Goal: Information Seeking & Learning: Learn about a topic

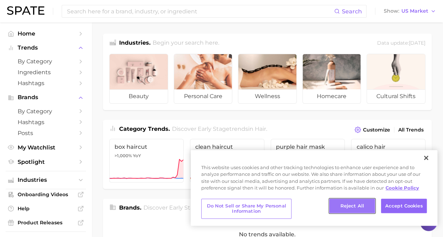
click at [367, 205] on button "Reject All" at bounding box center [352, 206] width 46 height 15
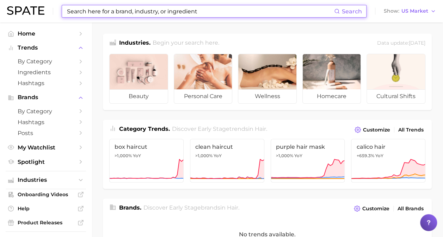
click at [115, 11] on input at bounding box center [200, 11] width 268 height 12
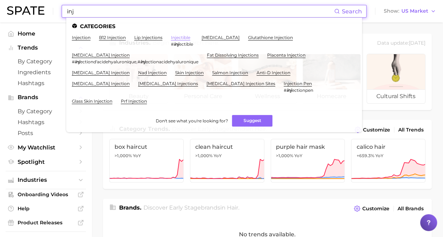
type input "inj"
click at [182, 37] on link "injectible" at bounding box center [180, 37] width 19 height 5
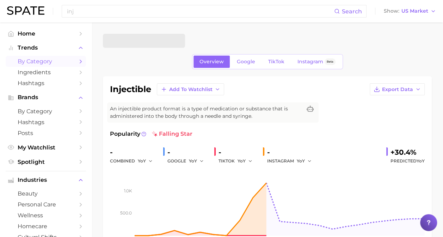
click at [38, 58] on link "by Category" at bounding box center [46, 61] width 80 height 11
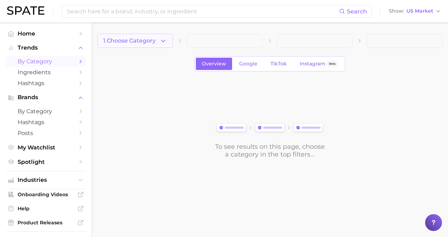
click at [168, 39] on button "1. Choose Category" at bounding box center [135, 41] width 76 height 14
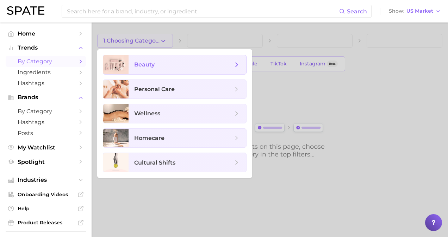
click at [147, 68] on span "beauty" at bounding box center [144, 64] width 20 height 7
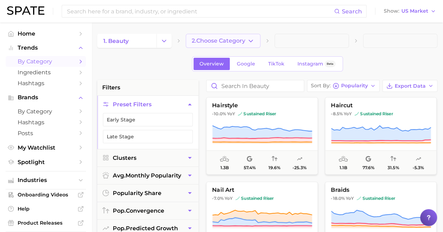
click at [213, 42] on span "2. Choose Category" at bounding box center [219, 41] width 54 height 6
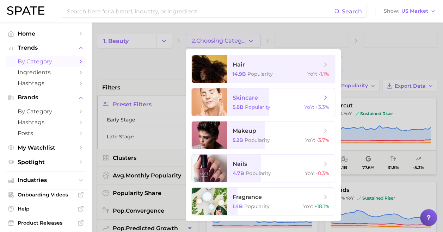
click at [228, 99] on span "skincare 5.8b Popularity YoY : +3.3%" at bounding box center [281, 101] width 108 height 27
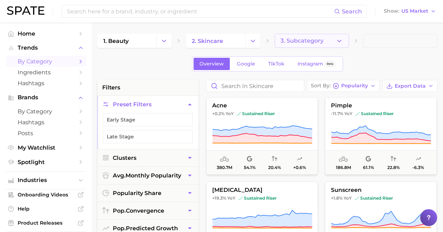
click at [322, 46] on button "3. Subcategory" at bounding box center [311, 41] width 74 height 14
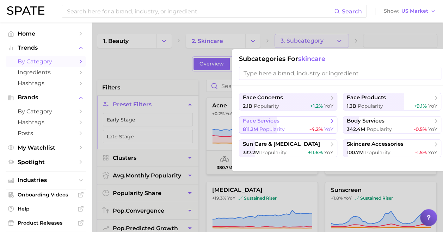
click at [304, 124] on span "face services" at bounding box center [286, 121] width 86 height 7
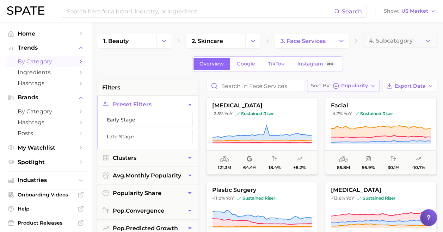
click at [349, 84] on span "Popularity" at bounding box center [354, 86] width 27 height 4
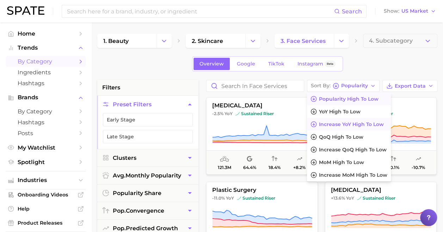
click at [328, 124] on span "Increase YoY high to low" at bounding box center [351, 125] width 65 height 6
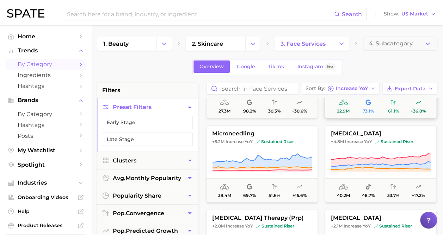
scroll to position [60, 0]
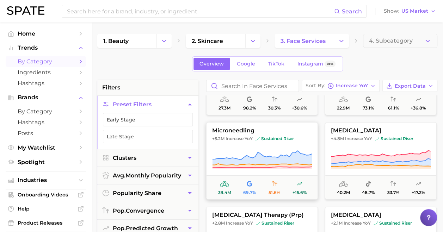
click at [294, 138] on span "sustained riser" at bounding box center [274, 139] width 38 height 6
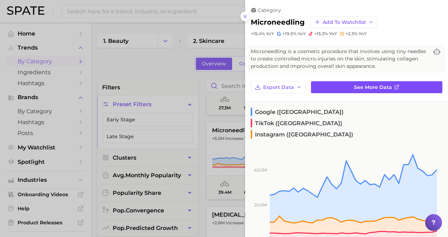
click at [365, 91] on link "See more data" at bounding box center [376, 87] width 131 height 12
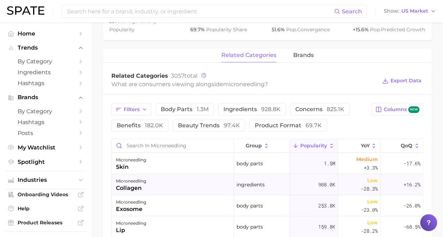
scroll to position [300, 0]
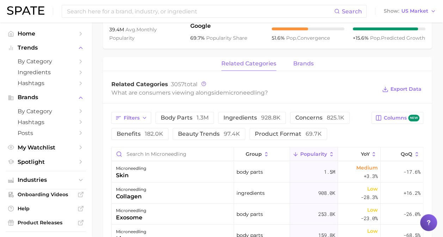
click at [303, 66] on span "brands" at bounding box center [303, 64] width 20 height 6
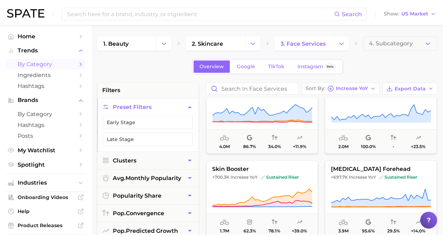
scroll to position [632, 0]
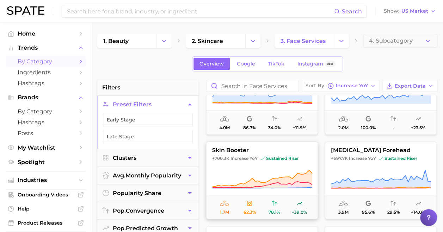
click at [259, 154] on button "skin booster +700.3k Increase YoY sustained riser 1.7m 62.3% 78.1% +39.0%" at bounding box center [262, 180] width 112 height 77
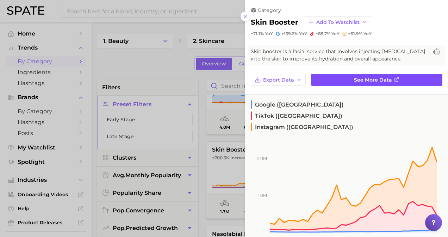
click at [331, 80] on link "See more data" at bounding box center [376, 80] width 131 height 12
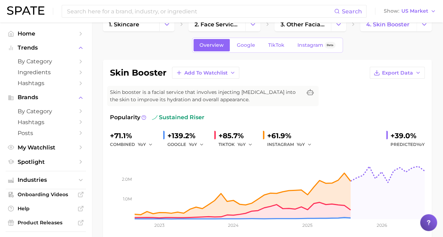
scroll to position [17, 0]
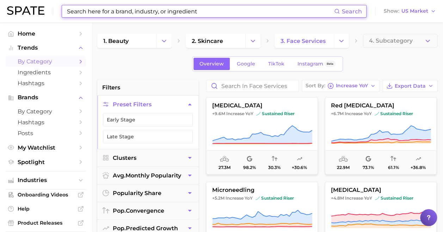
click at [188, 11] on input at bounding box center [200, 11] width 268 height 12
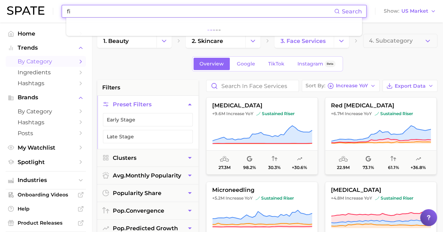
type input "f"
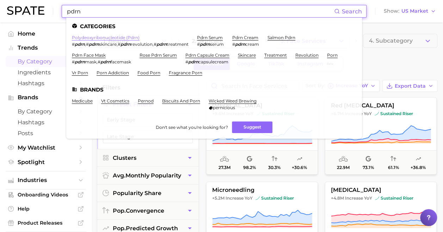
type input "pdrn"
click at [129, 38] on link "polydeoxyribonucleotide (pdrn)" at bounding box center [106, 37] width 68 height 5
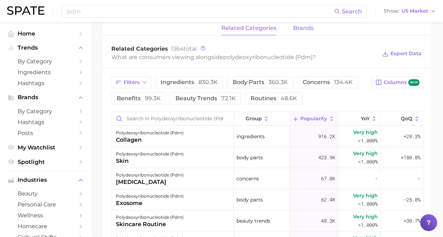
click at [298, 32] on button "brands" at bounding box center [303, 28] width 20 height 14
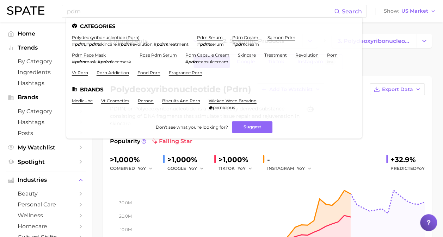
click at [297, 159] on div "-" at bounding box center [291, 159] width 49 height 11
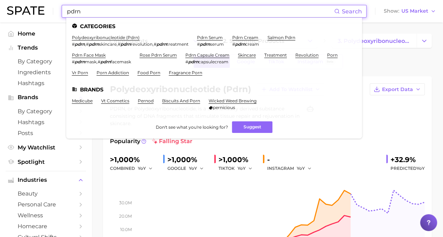
click at [121, 10] on input "pdrn" at bounding box center [200, 11] width 268 height 12
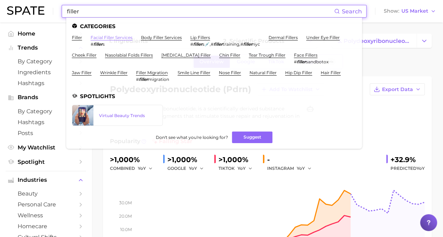
type input "filler"
click at [99, 37] on link "facial filler services" at bounding box center [112, 37] width 42 height 5
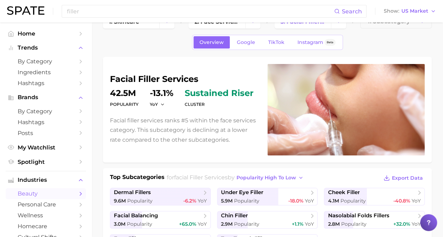
scroll to position [2, 0]
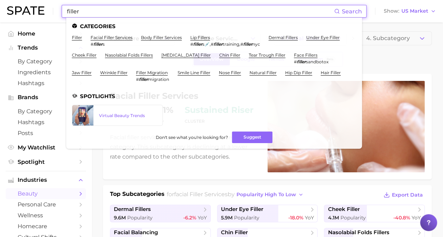
click at [138, 14] on input "filler" at bounding box center [200, 11] width 268 height 12
click at [77, 35] on link "filler" at bounding box center [77, 37] width 10 height 5
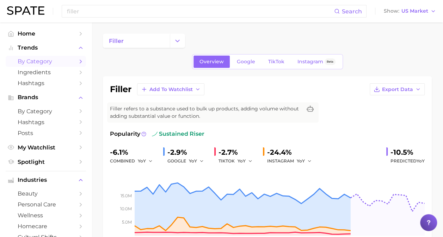
click at [56, 58] on span "by Category" at bounding box center [46, 61] width 56 height 7
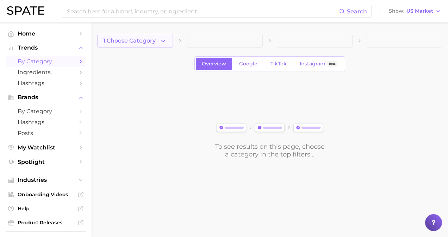
click at [162, 38] on icon "button" at bounding box center [163, 40] width 7 height 7
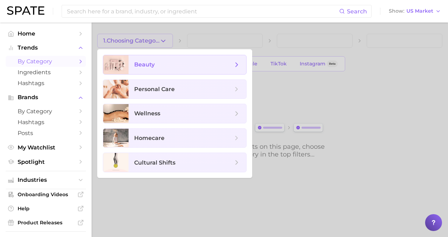
click at [163, 63] on span "beauty" at bounding box center [183, 65] width 99 height 8
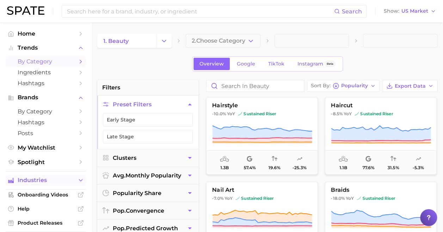
click at [56, 176] on button "Industries" at bounding box center [46, 180] width 80 height 11
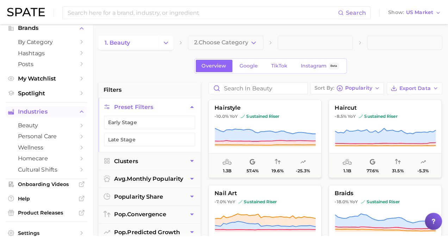
scroll to position [72, 0]
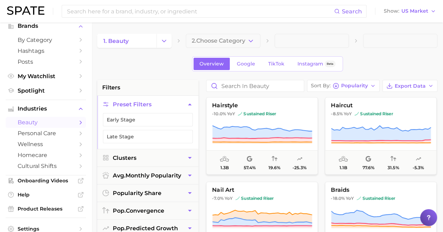
click at [68, 120] on span "beauty" at bounding box center [46, 122] width 56 height 7
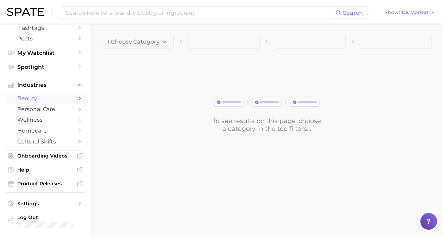
scroll to position [96, 0]
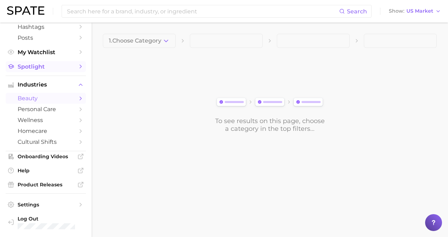
click at [51, 67] on span "Spotlight" at bounding box center [46, 66] width 56 height 7
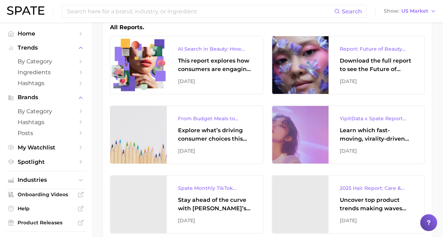
scroll to position [110, 0]
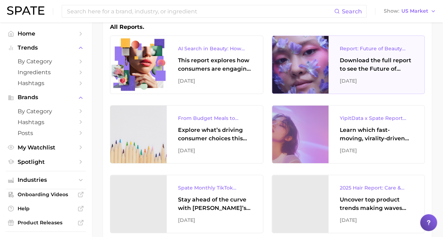
click at [349, 69] on div "Download the full report to see the Future of Beauty trends we unpacked during …" at bounding box center [377, 64] width 74 height 17
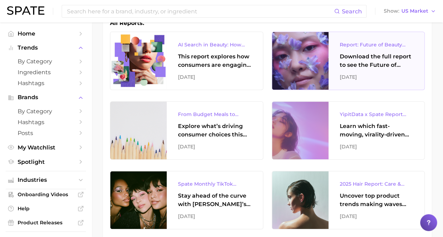
scroll to position [114, 0]
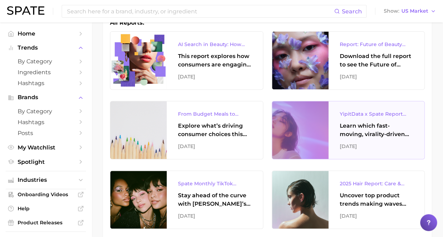
click at [364, 133] on div "Learn which fast-moving, virality-driven brands are leading the pack, the risks…" at bounding box center [377, 130] width 74 height 17
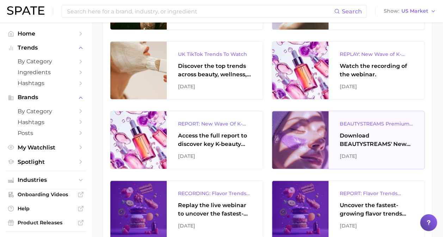
scroll to position [314, 0]
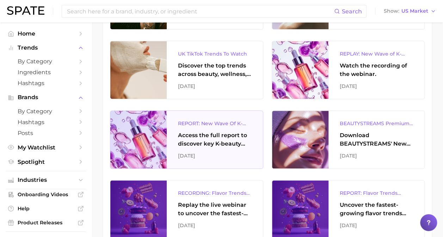
click at [232, 123] on div "REPORT: New Wave Of K-Beauty: [GEOGRAPHIC_DATA]’s Trending Innovations In Skinc…" at bounding box center [215, 123] width 74 height 8
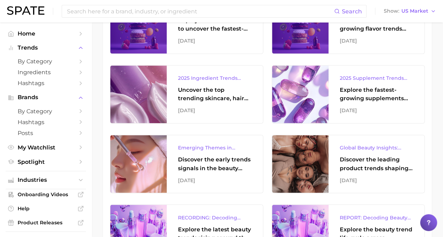
scroll to position [499, 0]
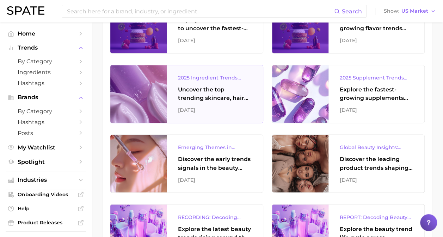
click at [209, 76] on div "2025 Ingredient Trends Report: The Ingredients Defining Beauty in [DATE]" at bounding box center [215, 78] width 74 height 8
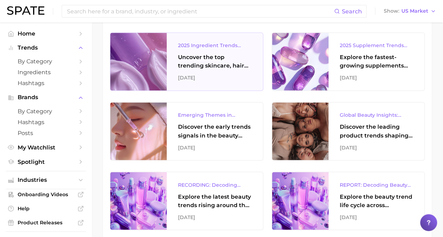
scroll to position [532, 0]
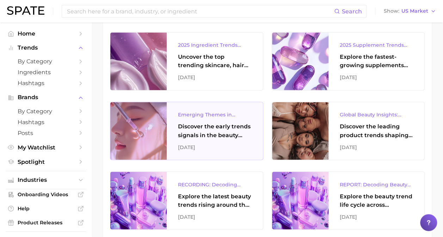
click at [185, 123] on div "Discover the early trends signals in the beauty industry." at bounding box center [215, 131] width 74 height 17
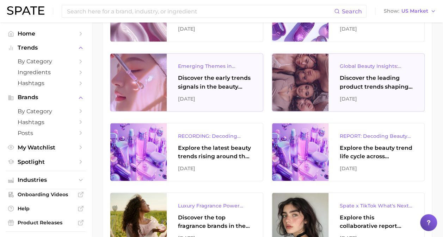
scroll to position [581, 0]
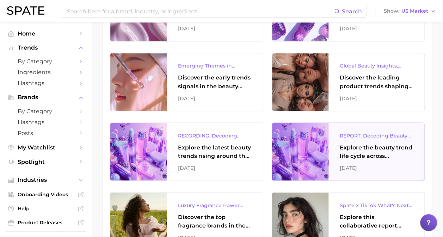
click at [364, 147] on div "Explore the beauty trend life cycle across platforms with exclusive insights fr…" at bounding box center [377, 151] width 74 height 17
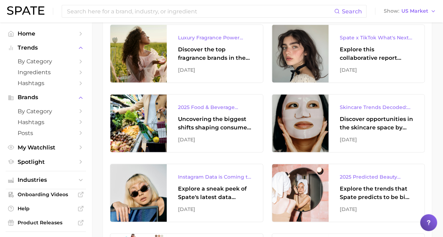
scroll to position [764, 0]
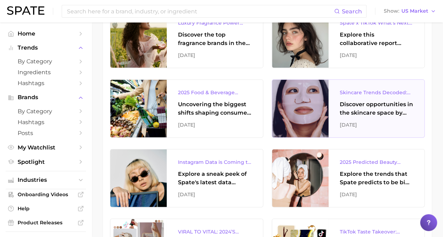
click at [353, 105] on div "Discover opportunities in the skincare space by evaluating the face product and…" at bounding box center [377, 108] width 74 height 17
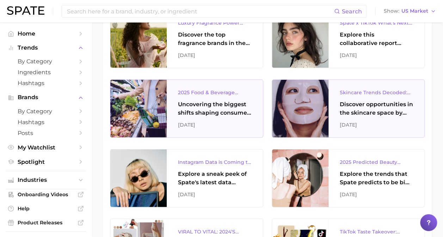
scroll to position [913, 0]
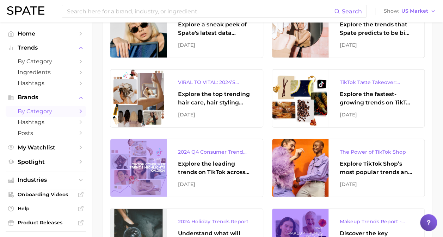
click at [44, 113] on span "by Category" at bounding box center [46, 111] width 56 height 7
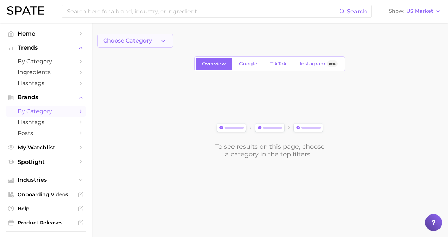
click at [152, 41] on button "Choose Category" at bounding box center [135, 41] width 76 height 14
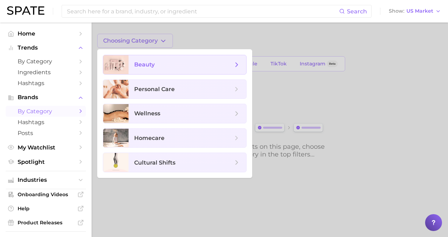
click at [145, 66] on span "beauty" at bounding box center [144, 64] width 20 height 7
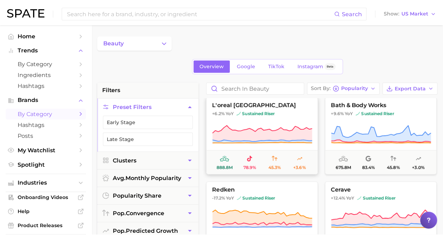
scroll to position [3, 0]
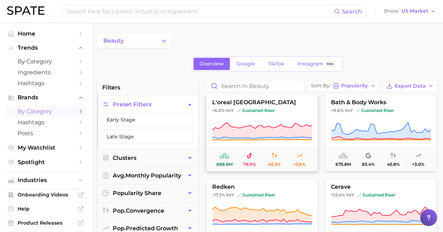
click at [228, 109] on span "YoY" at bounding box center [229, 111] width 8 height 6
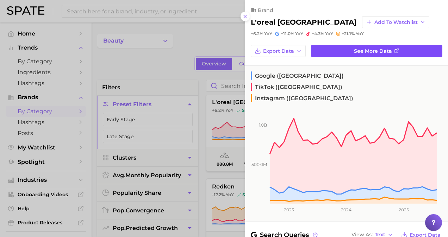
click at [324, 51] on link "See more data" at bounding box center [376, 51] width 131 height 12
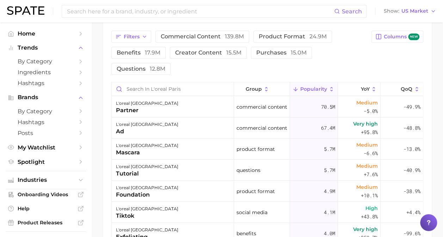
scroll to position [337, 0]
click at [351, 93] on button "YoY" at bounding box center [359, 89] width 42 height 14
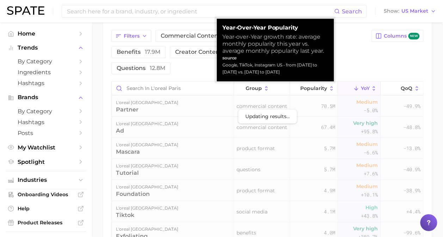
click at [353, 89] on icon at bounding box center [356, 89] width 6 height 6
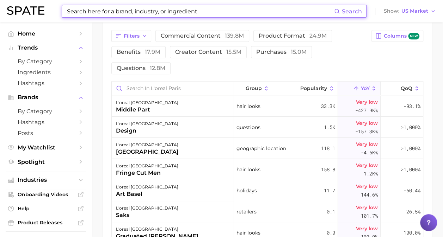
click at [78, 15] on input at bounding box center [200, 11] width 268 height 12
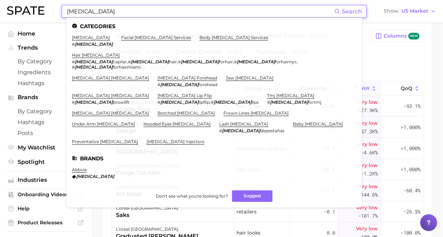
type input "[MEDICAL_DATA]"
click at [79, 41] on li "[MEDICAL_DATA] # [MEDICAL_DATA]" at bounding box center [92, 41] width 41 height 12
click at [77, 39] on link "[MEDICAL_DATA]" at bounding box center [91, 37] width 38 height 5
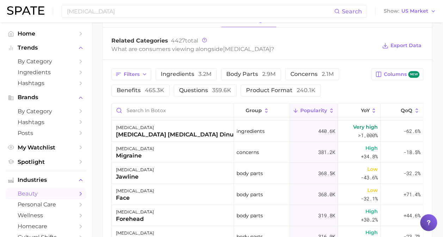
scroll to position [82, 0]
click at [352, 113] on button "YoY" at bounding box center [359, 111] width 42 height 14
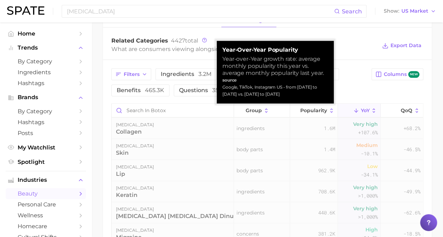
scroll to position [0, 0]
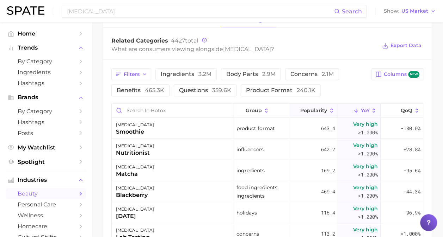
click at [310, 108] on span "Popularity" at bounding box center [313, 111] width 27 height 6
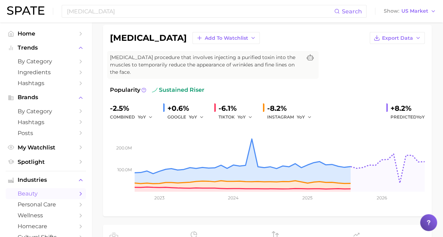
scroll to position [52, 0]
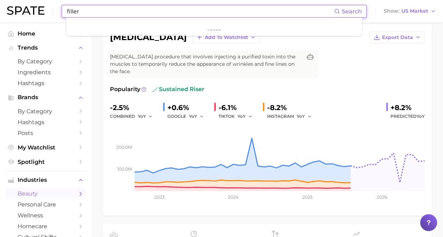
type input "filler"
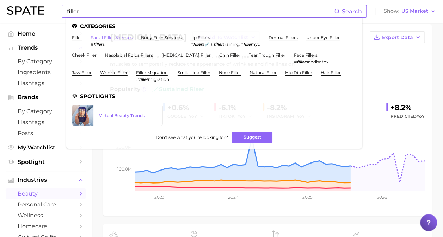
click at [124, 38] on link "facial filler services" at bounding box center [112, 37] width 42 height 5
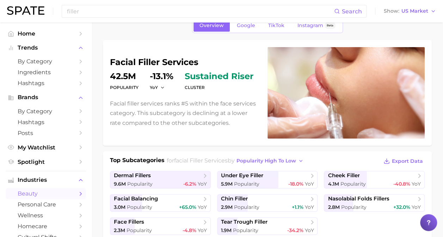
click at [220, 160] on span "facial filler services" at bounding box center [201, 160] width 54 height 7
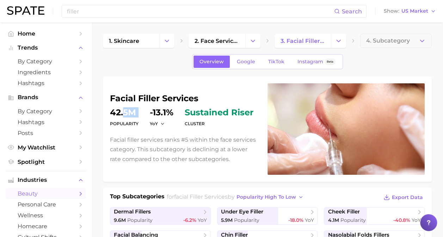
drag, startPoint x: 124, startPoint y: 109, endPoint x: 151, endPoint y: 117, distance: 28.5
click at [151, 117] on dl "Popularity 42.5m YoY -13.1% cluster sustained riser" at bounding box center [184, 118] width 149 height 20
click at [430, 222] on icon at bounding box center [428, 222] width 2 height 3
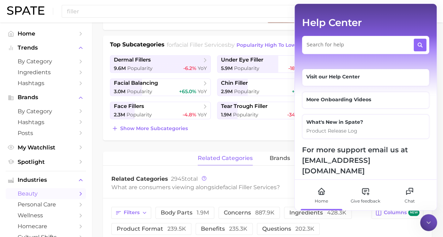
scroll to position [154, 0]
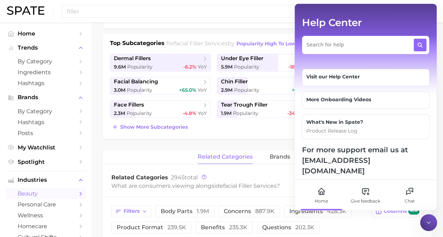
click at [342, 80] on div "Visit our Help Center" at bounding box center [365, 77] width 119 height 9
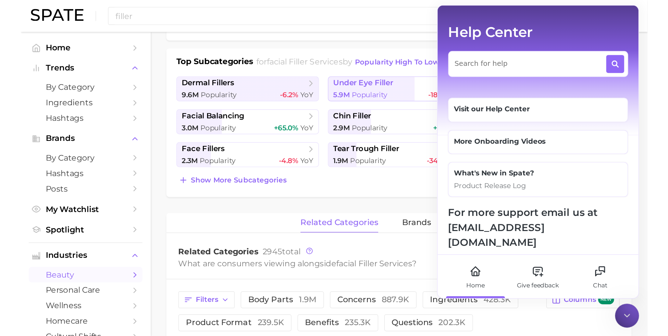
scroll to position [0, 0]
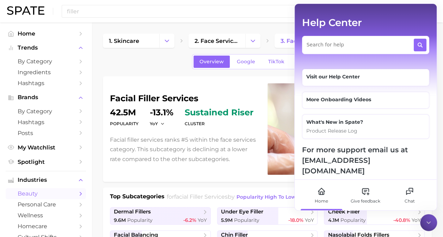
click at [194, 184] on div "facial filler services Popularity 42.5m YoY -13.1% cluster sustained riser Faci…" at bounding box center [267, 184] width 329 height 216
click at [426, 218] on div at bounding box center [428, 223] width 17 height 17
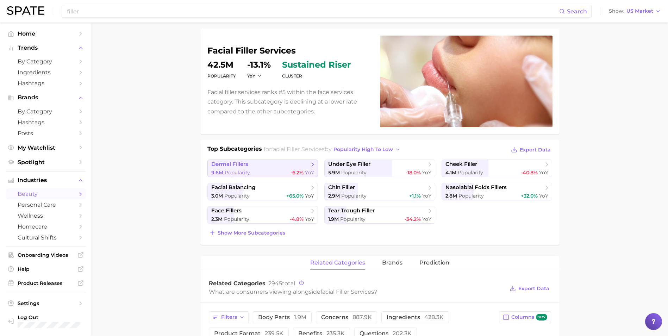
scroll to position [141, 0]
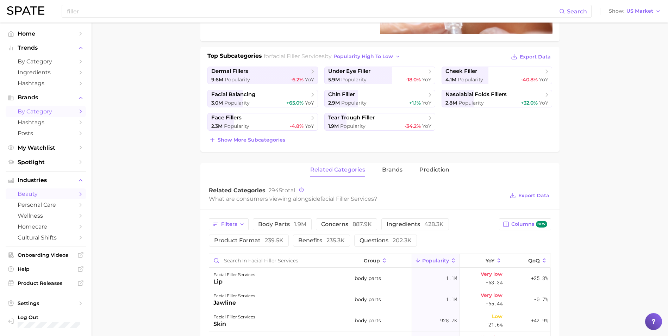
click at [43, 112] on span "by Category" at bounding box center [46, 111] width 56 height 7
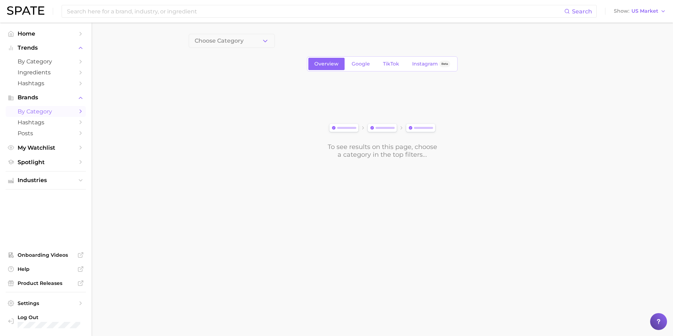
click at [359, 70] on div "Overview Google TikTok Instagram Beta" at bounding box center [382, 63] width 151 height 15
click at [243, 42] on button "Choose Category" at bounding box center [232, 41] width 86 height 14
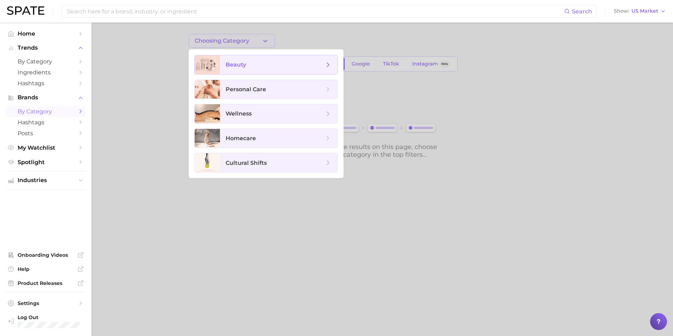
click at [245, 64] on span "beauty" at bounding box center [236, 64] width 20 height 7
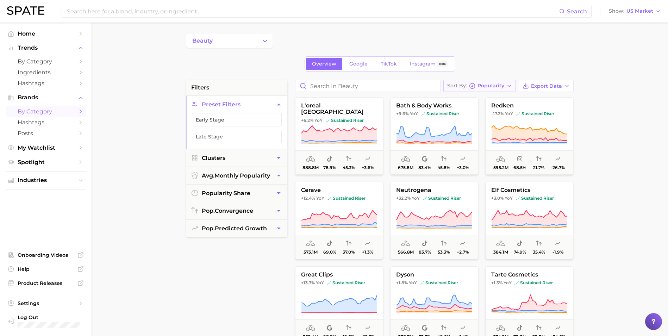
click at [448, 84] on icon "button" at bounding box center [510, 86] width 6 height 6
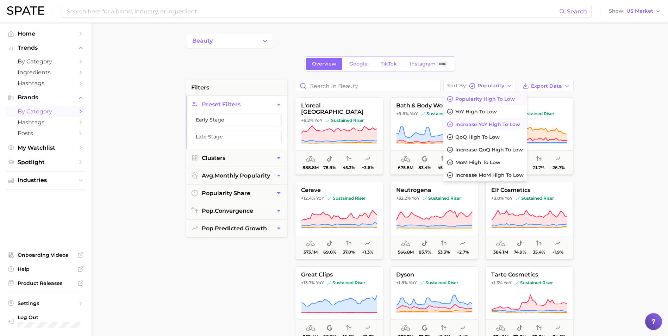
click at [448, 123] on span "Increase YoY high to low" at bounding box center [487, 125] width 65 height 6
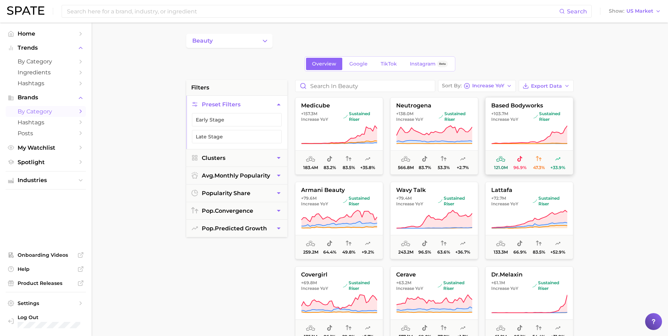
click at [448, 130] on icon at bounding box center [529, 135] width 76 height 20
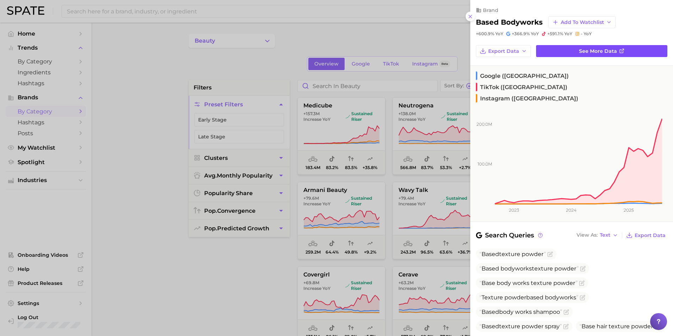
click at [448, 51] on span "See more data" at bounding box center [598, 51] width 38 height 6
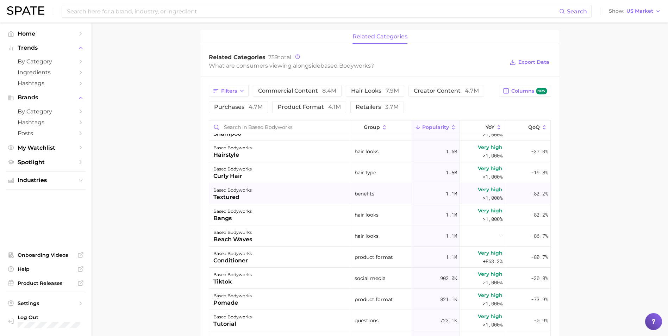
scroll to position [176, 0]
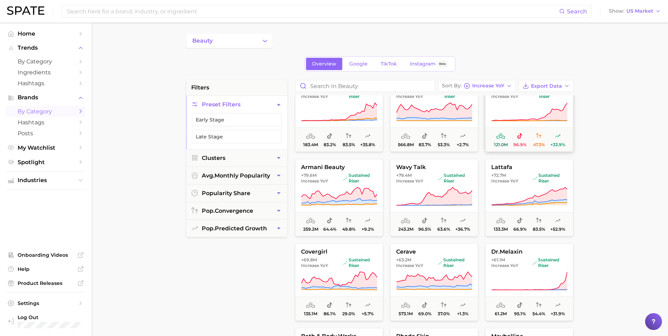
scroll to position [35, 0]
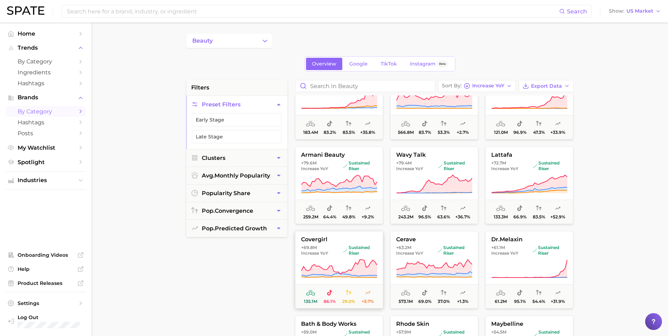
drag, startPoint x: 342, startPoint y: 250, endPoint x: 320, endPoint y: 240, distance: 24.6
drag, startPoint x: 320, startPoint y: 240, endPoint x: 319, endPoint y: 236, distance: 4.1
click at [319, 236] on button "covergirl +69.8m Increase YoY sustained riser 135.1m 86.1% 29.0% +5.7%" at bounding box center [339, 269] width 88 height 77
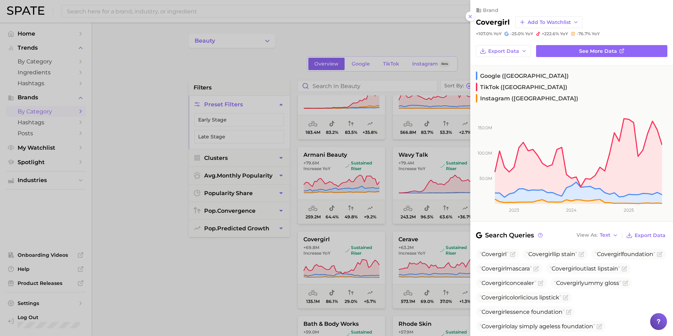
click at [116, 142] on div at bounding box center [336, 168] width 673 height 336
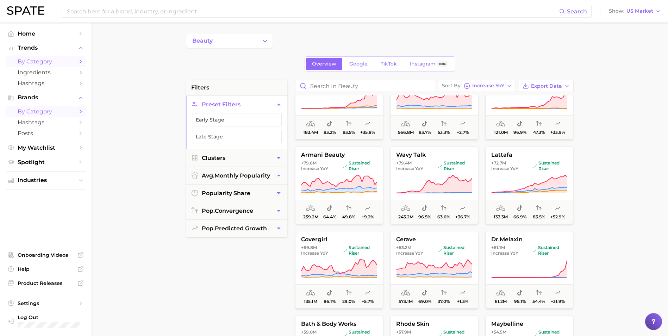
click at [63, 58] on link "by Category" at bounding box center [46, 61] width 80 height 11
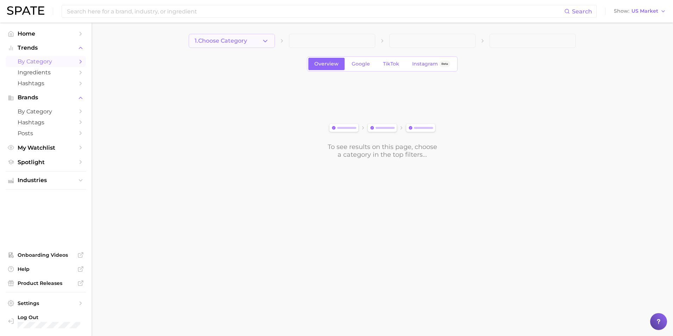
click at [268, 44] on icon "button" at bounding box center [265, 40] width 7 height 7
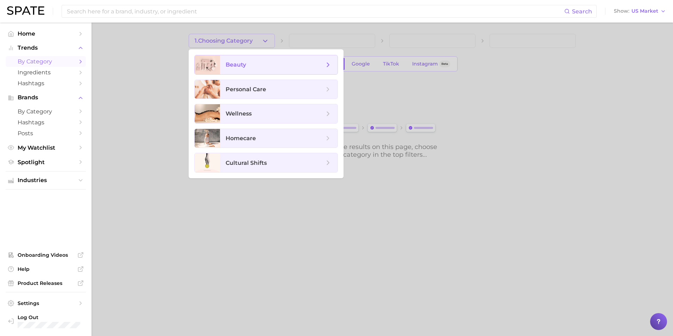
click at [264, 63] on span "beauty" at bounding box center [275, 65] width 99 height 8
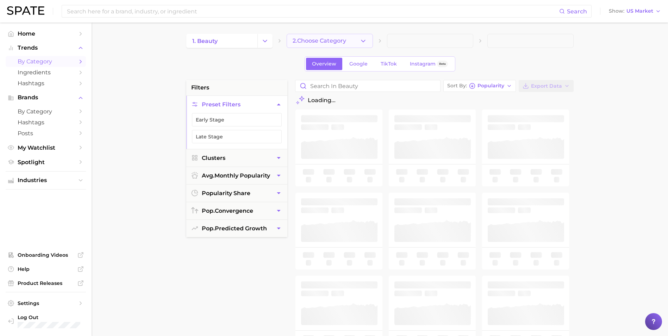
click at [322, 38] on span "2. Choose Category" at bounding box center [320, 41] width 54 height 6
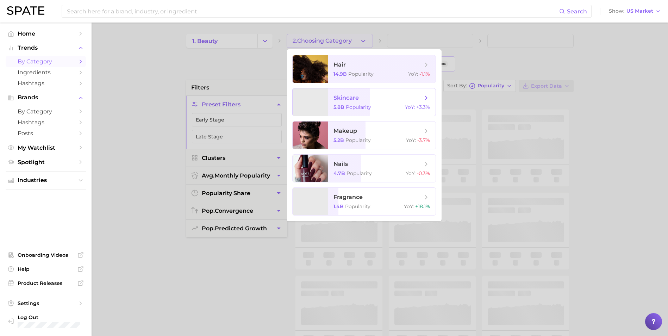
click at [334, 102] on span "skincare 5.8b Popularity YoY : +3.3%" at bounding box center [382, 101] width 108 height 27
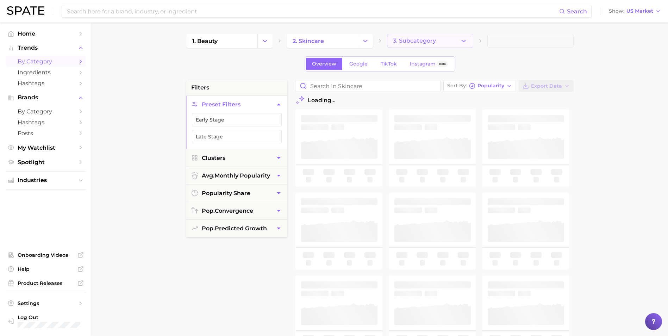
click at [422, 43] on span "3. Subcategory" at bounding box center [414, 41] width 43 height 6
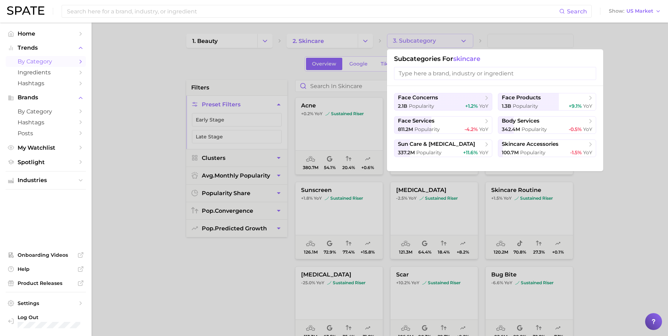
click at [422, 43] on div at bounding box center [334, 168] width 668 height 336
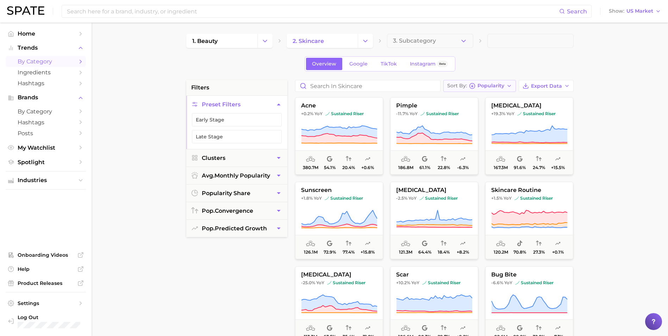
click at [448, 87] on span "Popularity" at bounding box center [491, 86] width 27 height 4
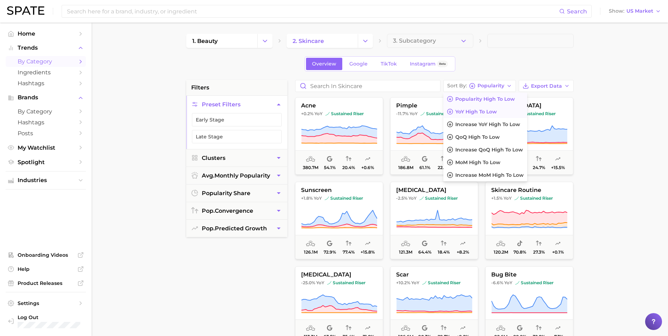
click at [448, 113] on span "YoY high to low" at bounding box center [476, 112] width 42 height 6
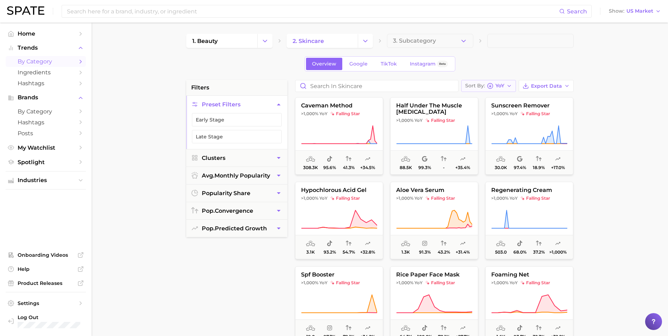
click at [448, 84] on span "YoY" at bounding box center [500, 86] width 9 height 4
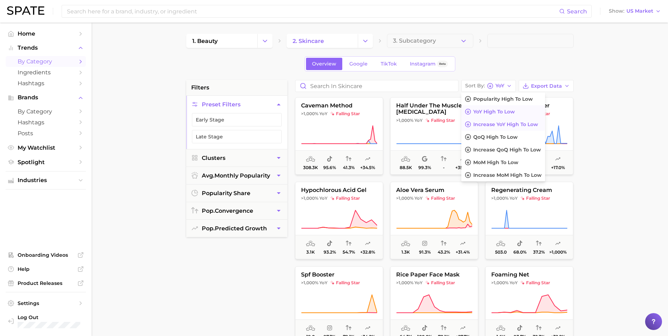
click at [448, 123] on span "Increase YoY high to low" at bounding box center [505, 125] width 65 height 6
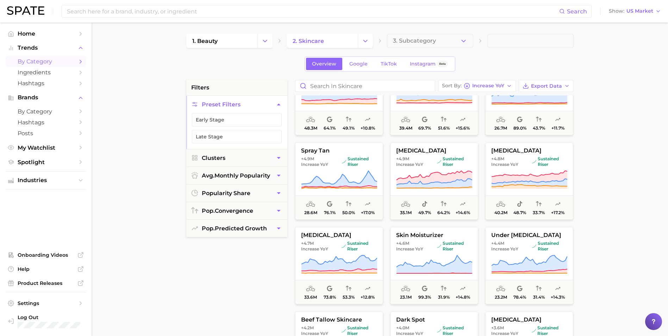
scroll to position [493, 0]
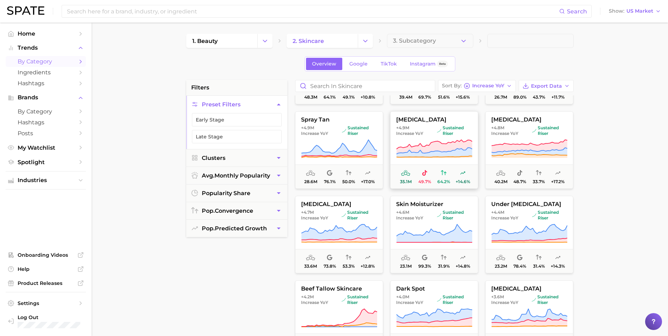
drag, startPoint x: 418, startPoint y: 123, endPoint x: 411, endPoint y: 122, distance: 7.5
click at [411, 123] on span "[MEDICAL_DATA]" at bounding box center [434, 120] width 87 height 6
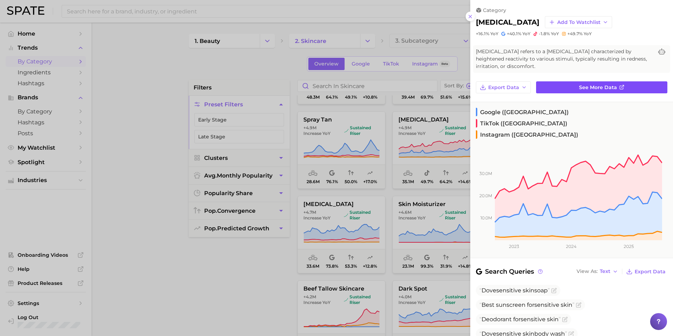
click at [448, 86] on link "See more data" at bounding box center [601, 87] width 131 height 12
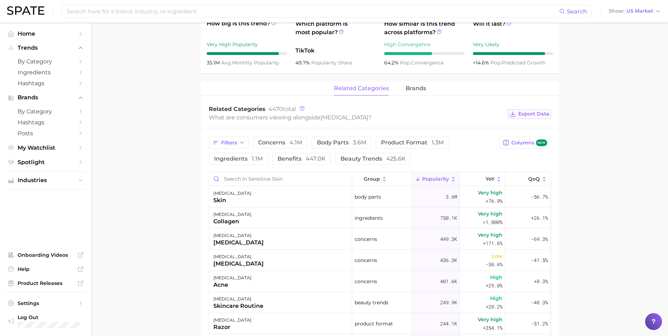
scroll to position [282, 0]
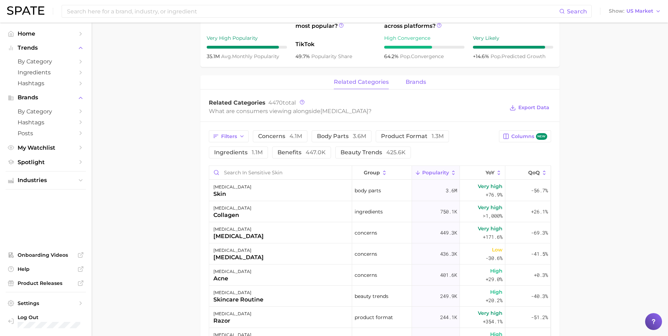
click at [411, 79] on span "brands" at bounding box center [416, 82] width 20 height 6
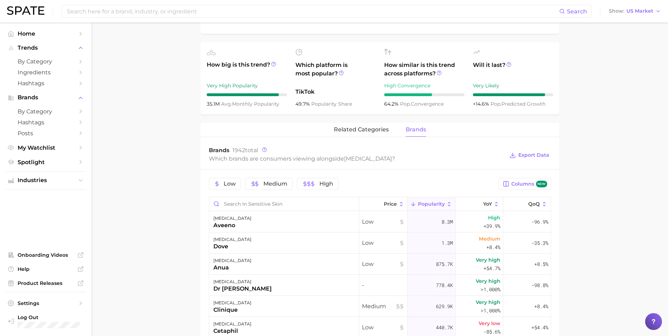
scroll to position [247, 0]
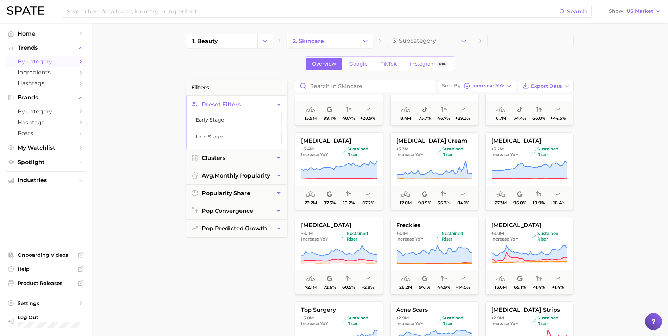
scroll to position [986, 0]
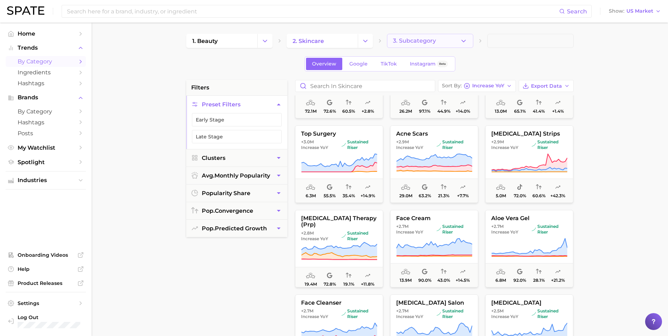
click at [399, 39] on span "3. Subcategory" at bounding box center [414, 41] width 43 height 6
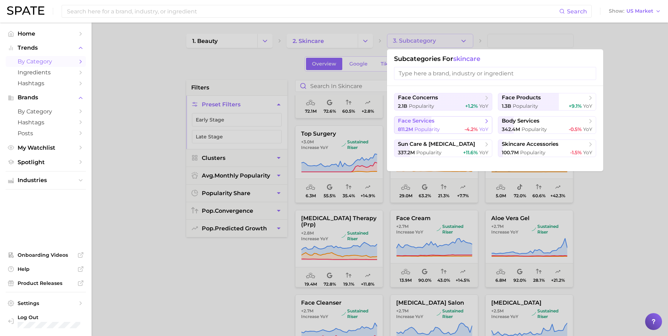
click at [437, 123] on span "face services" at bounding box center [441, 121] width 86 height 7
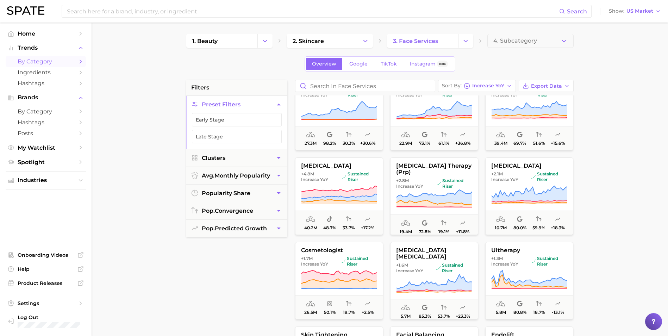
scroll to position [70, 0]
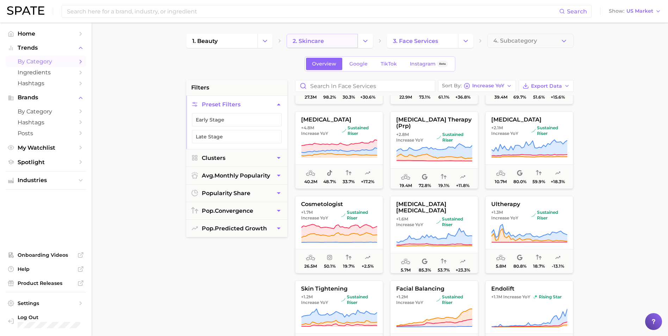
click at [347, 45] on link "2. skincare" at bounding box center [322, 41] width 71 height 14
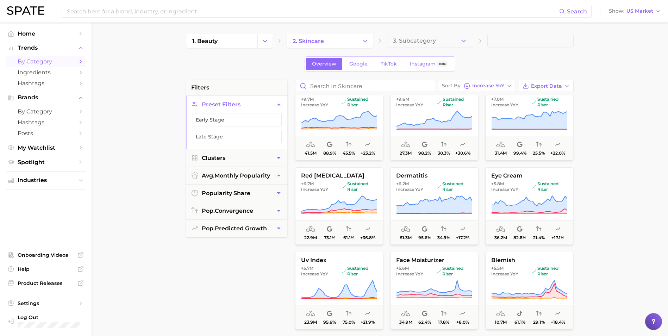
scroll to position [247, 0]
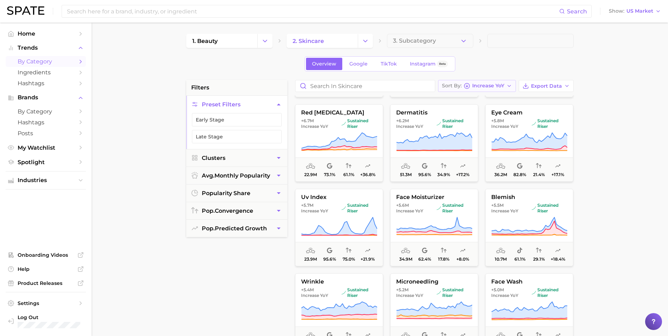
click at [448, 80] on button "Sort By Increase YoY" at bounding box center [477, 86] width 78 height 12
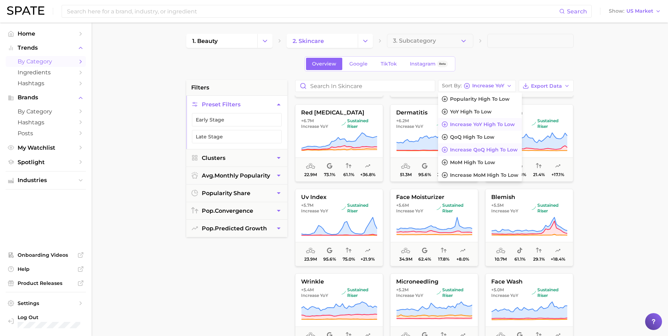
click at [448, 146] on button "Increase QoQ high to low" at bounding box center [480, 149] width 84 height 13
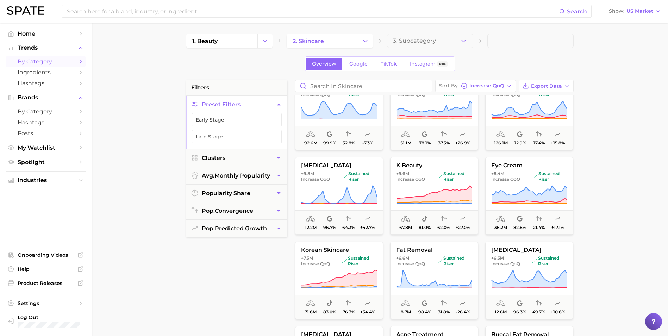
scroll to position [70, 0]
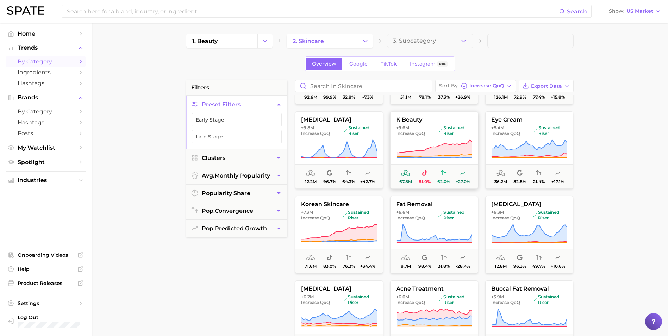
click at [448, 132] on span "sustained riser" at bounding box center [454, 130] width 35 height 11
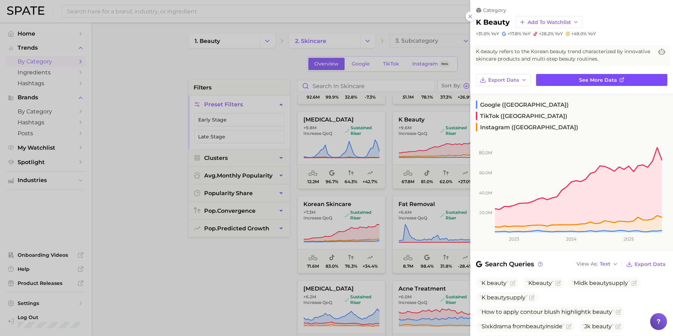
click at [448, 76] on div "category k beauty Add to Watchlist +31.0% YoY +17.8% YoY +28.2% YoY +49.0% YoY …" at bounding box center [572, 296] width 203 height 592
click at [448, 77] on link "See more data" at bounding box center [601, 80] width 131 height 12
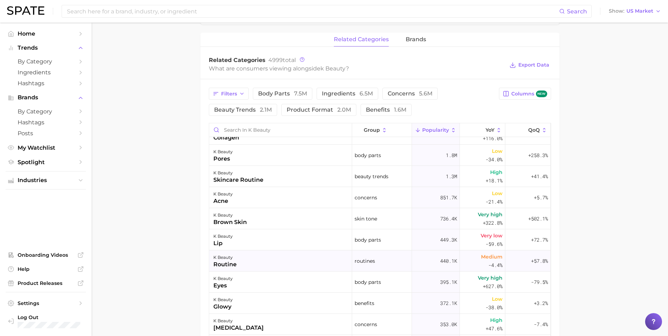
scroll to position [35, 0]
click at [57, 108] on span "by Category" at bounding box center [46, 111] width 56 height 7
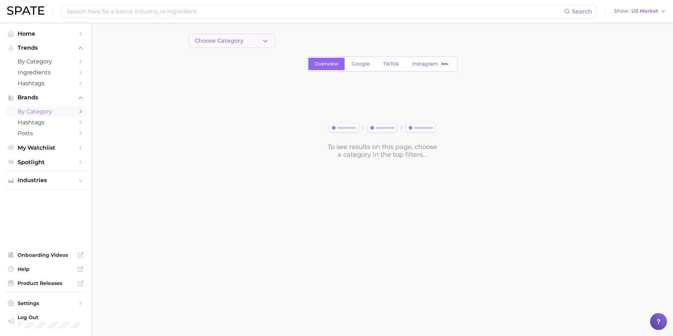
click at [259, 45] on button "Choose Category" at bounding box center [232, 41] width 86 height 14
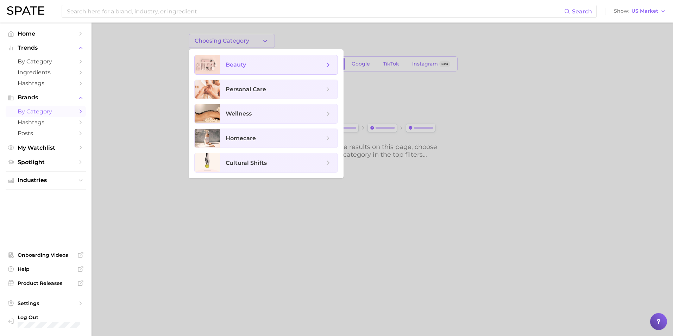
click at [263, 65] on span "beauty" at bounding box center [275, 65] width 99 height 8
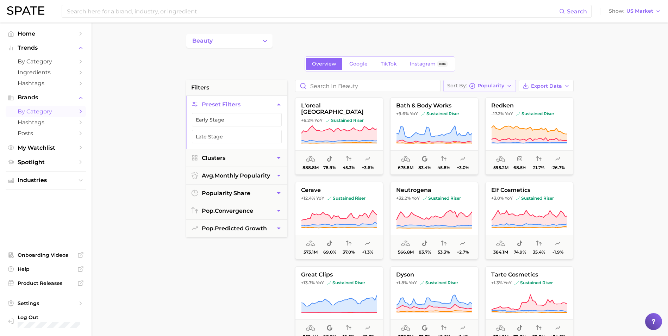
click at [448, 87] on span "Popularity" at bounding box center [491, 86] width 27 height 4
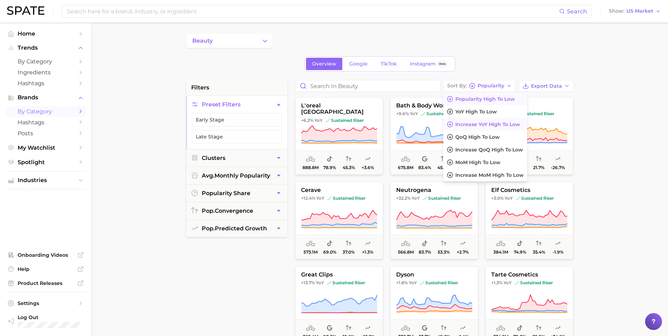
click at [448, 126] on span "Increase YoY high to low" at bounding box center [487, 125] width 65 height 6
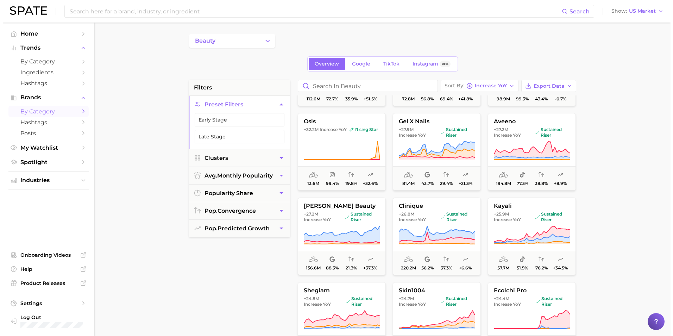
scroll to position [740, 0]
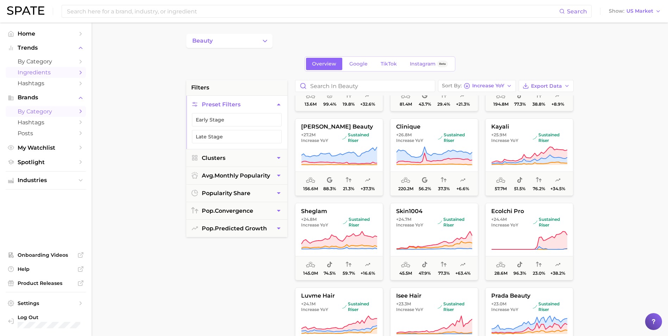
click at [57, 70] on span "Ingredients" at bounding box center [46, 72] width 56 height 7
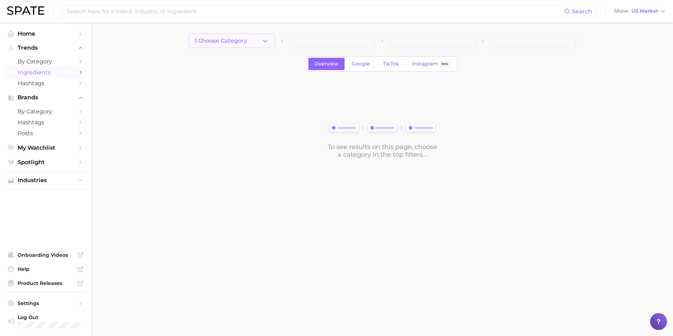
click at [251, 43] on button "1. Choose Category" at bounding box center [232, 41] width 86 height 14
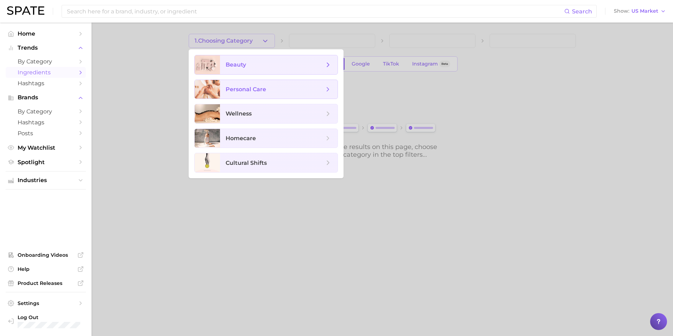
click at [243, 70] on span "beauty" at bounding box center [279, 64] width 118 height 19
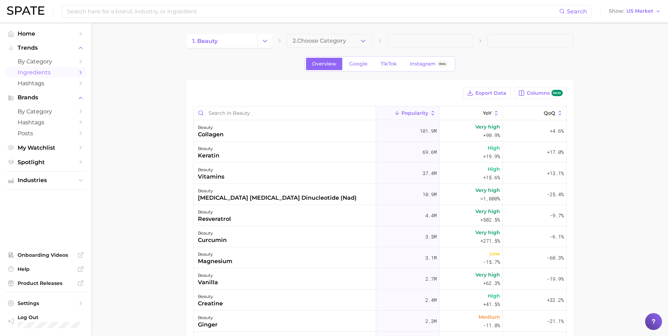
click at [328, 38] on span "2. Choose Category" at bounding box center [320, 41] width 54 height 6
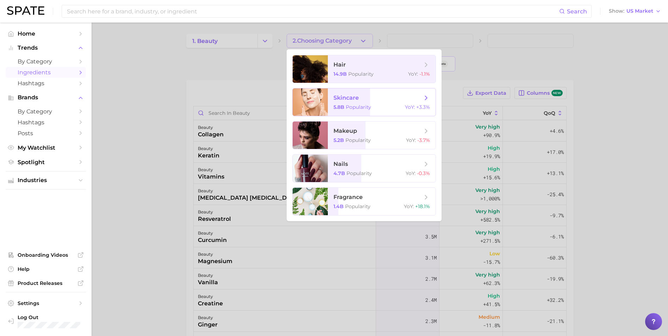
click at [375, 103] on span "skincare 5.8b Popularity YoY : +3.3%" at bounding box center [382, 101] width 108 height 27
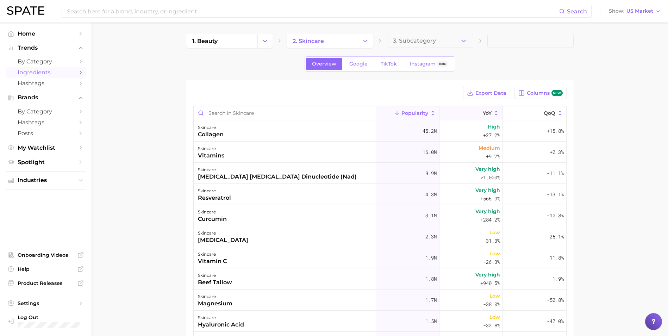
click at [448, 109] on button "YoY" at bounding box center [471, 113] width 63 height 14
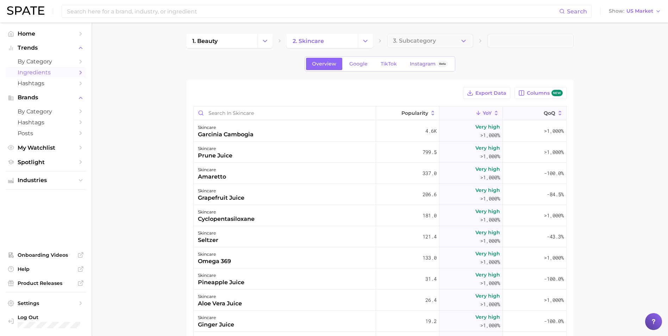
click at [448, 114] on button "QoQ" at bounding box center [534, 113] width 63 height 14
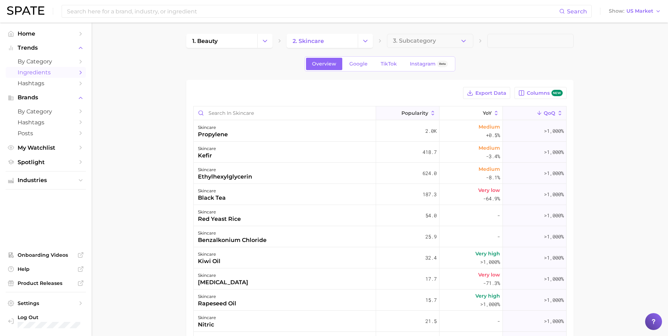
click at [421, 113] on span "Popularity" at bounding box center [415, 113] width 27 height 6
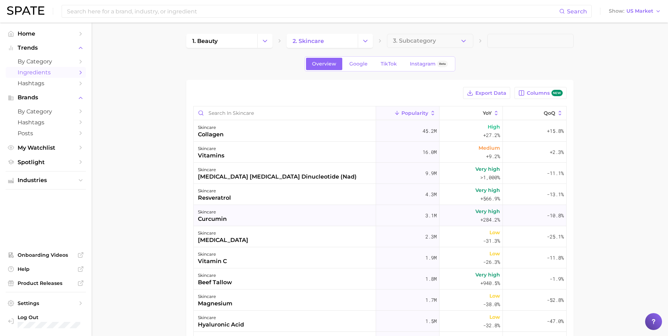
click at [232, 221] on div "skincare curcumin" at bounding box center [285, 215] width 182 height 21
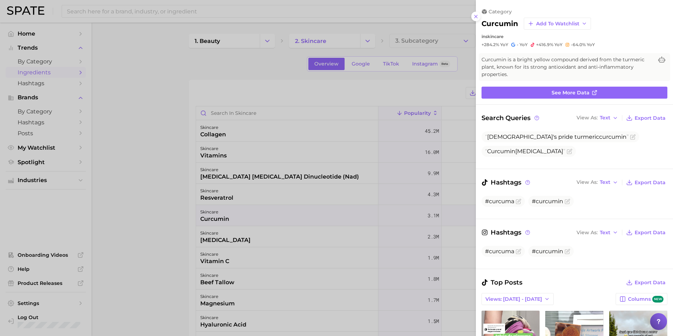
click at [154, 206] on div at bounding box center [336, 168] width 673 height 336
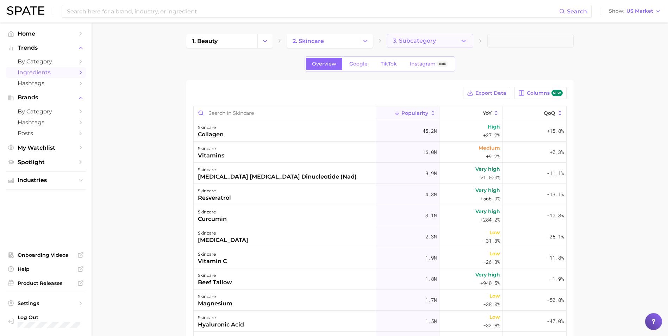
click at [414, 41] on span "3. Subcategory" at bounding box center [414, 41] width 43 height 6
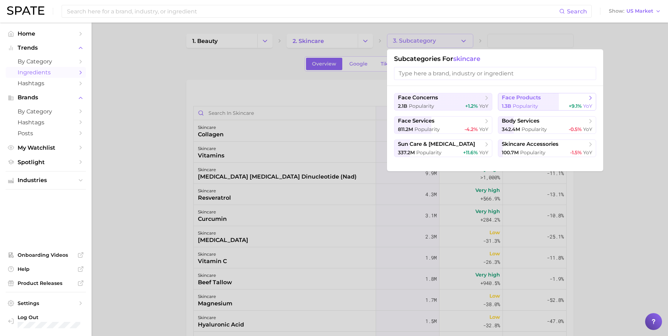
click at [448, 106] on span "Popularity" at bounding box center [525, 106] width 25 height 6
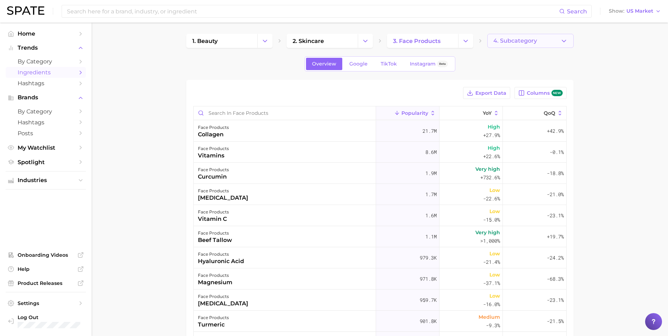
click at [448, 38] on span "4. Subcategory" at bounding box center [515, 41] width 44 height 6
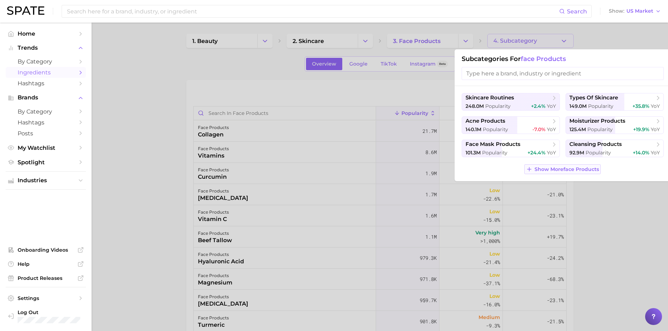
click at [448, 169] on span "Show More face products" at bounding box center [567, 169] width 64 height 6
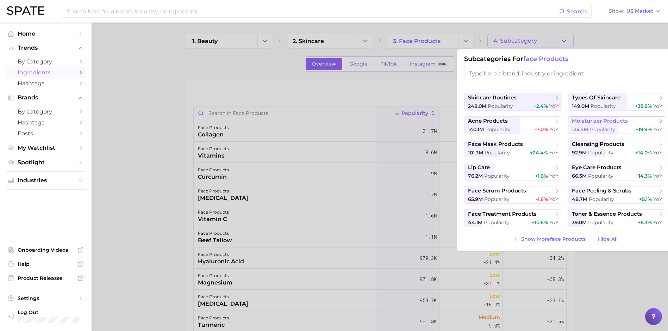
click at [448, 120] on span "moisturizer products" at bounding box center [600, 121] width 56 height 7
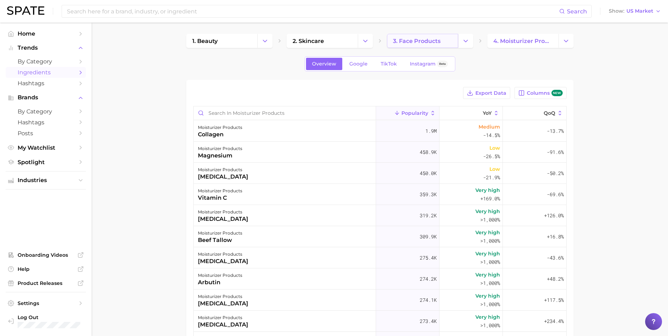
click at [418, 40] on span "3. face products" at bounding box center [417, 41] width 48 height 7
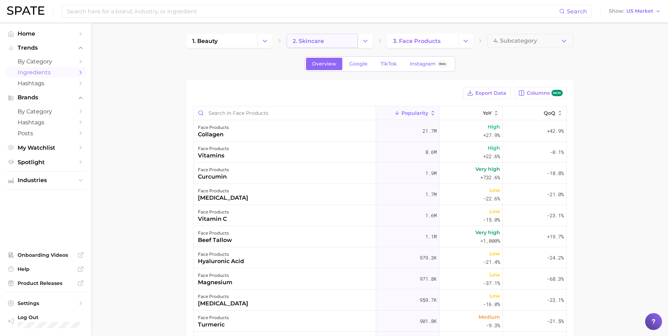
click at [336, 40] on link "2. skincare" at bounding box center [322, 41] width 71 height 14
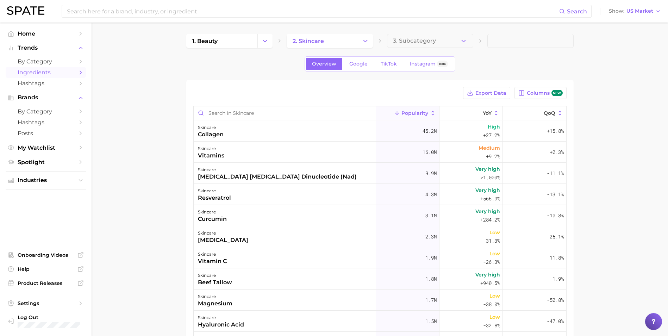
click at [86, 69] on nav "Home Trends by Category Ingredients Hashtags Brands by Category Hashtags Posts …" at bounding box center [46, 179] width 92 height 313
click at [83, 73] on icon "Sidebar" at bounding box center [80, 72] width 6 height 6
click at [271, 45] on button "Change Category" at bounding box center [264, 41] width 15 height 14
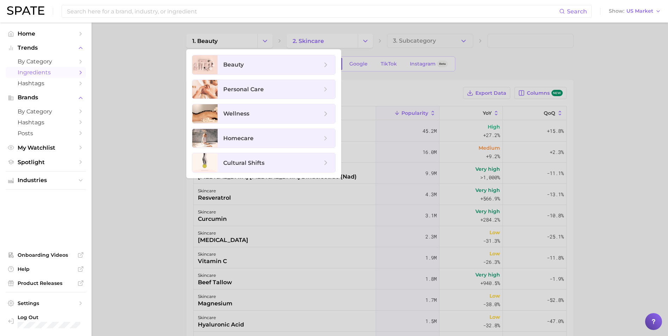
click at [270, 45] on div at bounding box center [334, 168] width 668 height 336
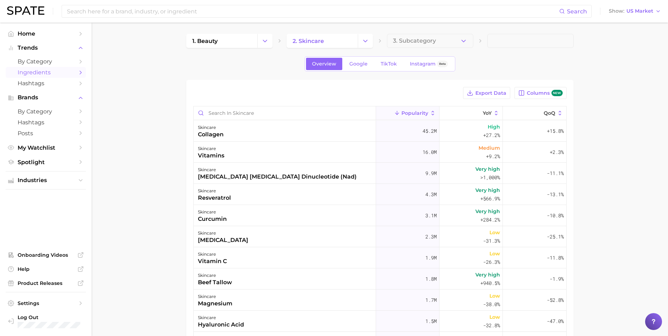
click at [448, 237] on div at bounding box center [653, 321] width 17 height 17
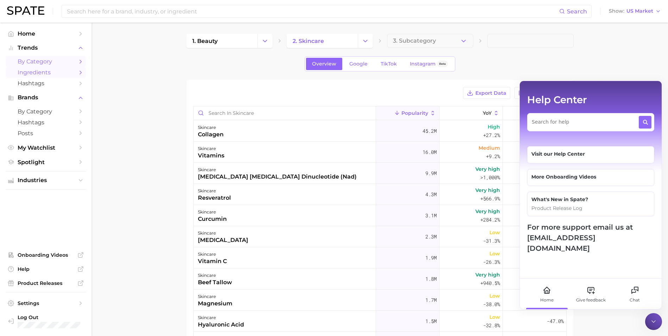
click at [52, 58] on span "by Category" at bounding box center [46, 61] width 56 height 7
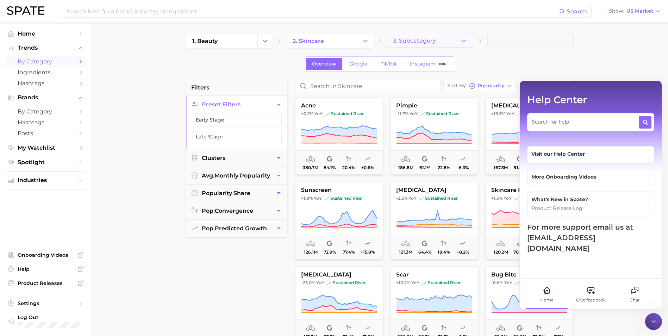
click at [407, 41] on span "3. Subcategory" at bounding box center [414, 41] width 43 height 6
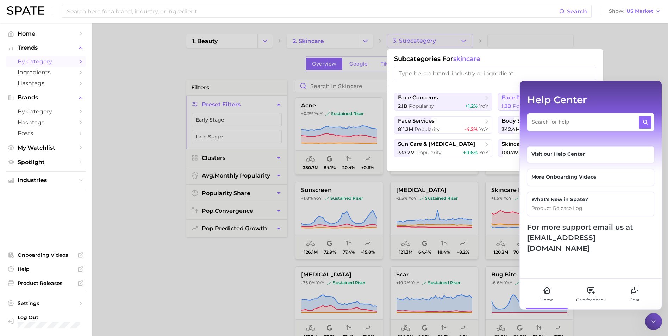
click at [448, 97] on span "face products" at bounding box center [521, 97] width 39 height 7
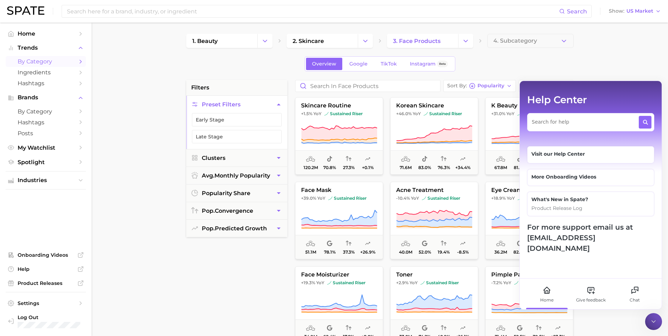
click at [448, 237] on icon at bounding box center [653, 321] width 7 height 7
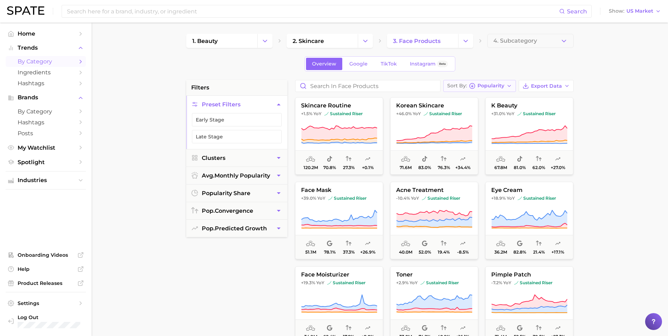
click at [448, 86] on span "Popularity" at bounding box center [491, 86] width 27 height 4
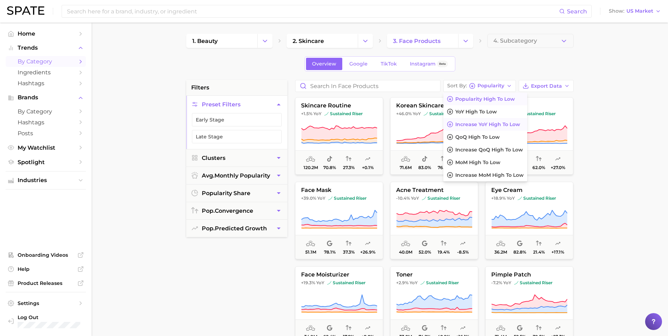
click at [448, 122] on span "Increase YoY high to low" at bounding box center [487, 125] width 65 height 6
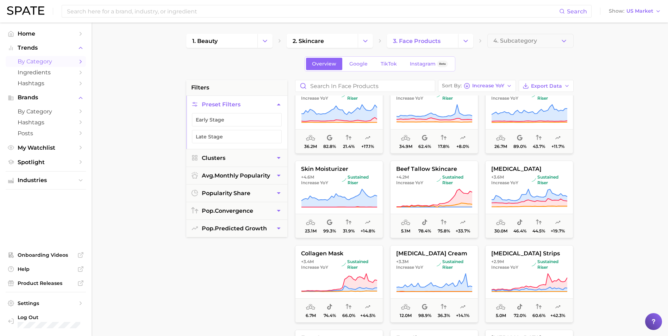
scroll to position [141, 0]
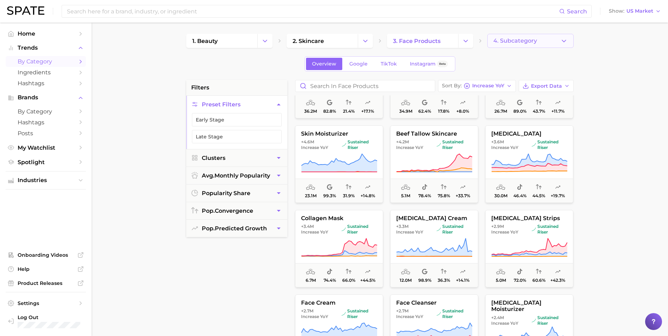
click at [448, 41] on span "4. Subcategory" at bounding box center [515, 41] width 44 height 6
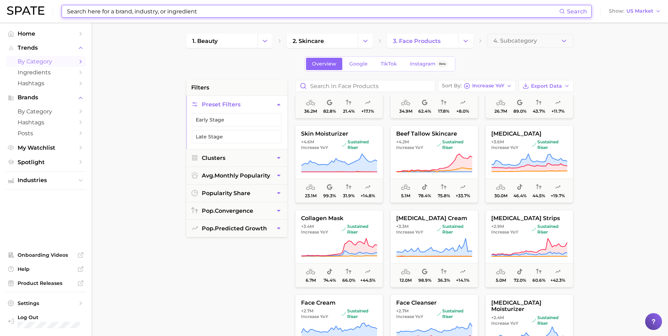
click at [315, 14] on input at bounding box center [312, 11] width 493 height 12
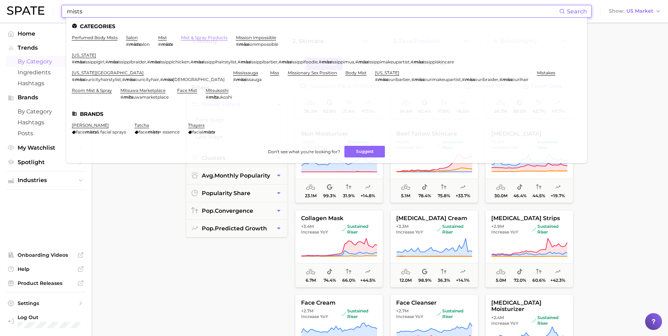
type input "mists"
click at [194, 39] on link "mist & spray products" at bounding box center [204, 37] width 46 height 5
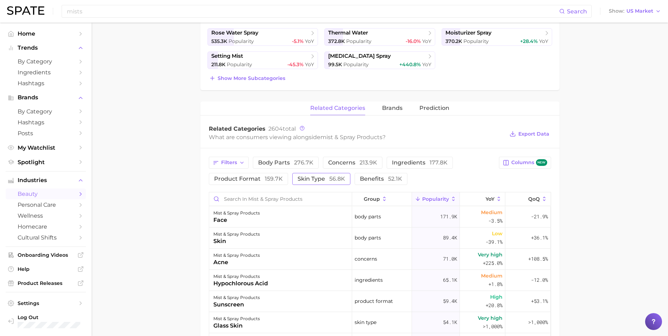
scroll to position [211, 0]
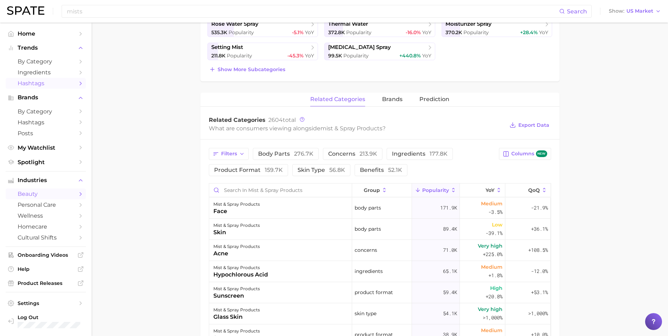
click at [39, 80] on span "Hashtags" at bounding box center [46, 83] width 56 height 7
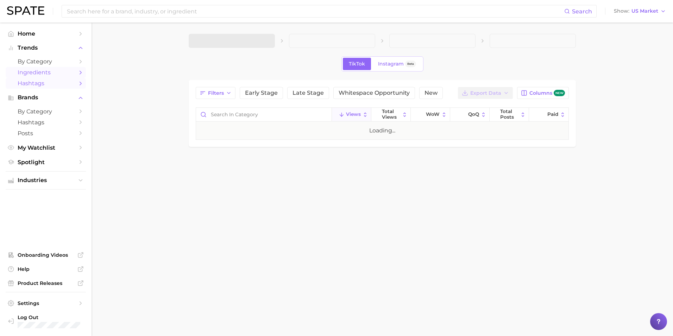
click at [40, 75] on span "Ingredients" at bounding box center [46, 72] width 56 height 7
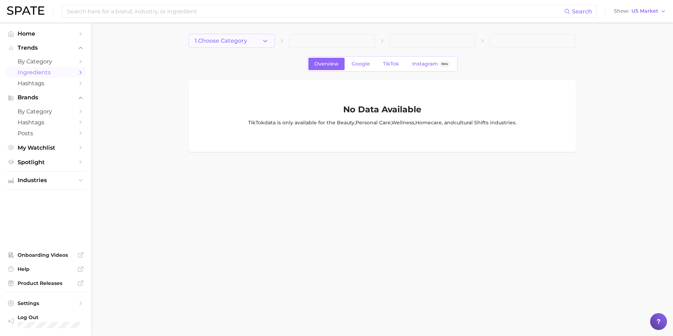
click at [239, 48] on div "1. Choose Category Overview Google TikTok Instagram Beta No Data Available TikT…" at bounding box center [382, 93] width 387 height 118
click at [241, 43] on span "1. Choose Category" at bounding box center [221, 41] width 52 height 6
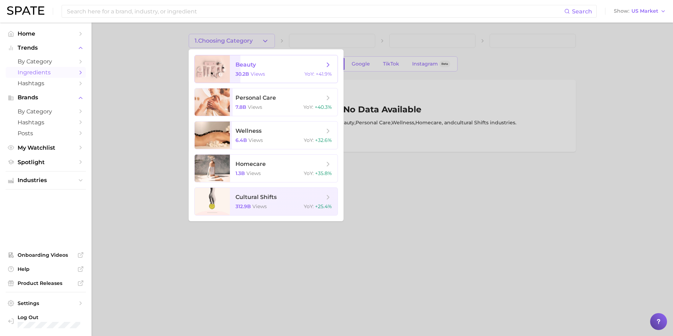
click at [275, 78] on span "beauty 30.2b views YoY : +41.9%" at bounding box center [284, 68] width 108 height 27
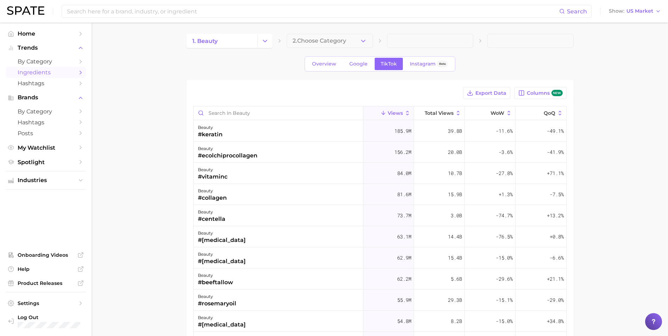
click at [333, 38] on span "2. Choose Category" at bounding box center [320, 41] width 54 height 6
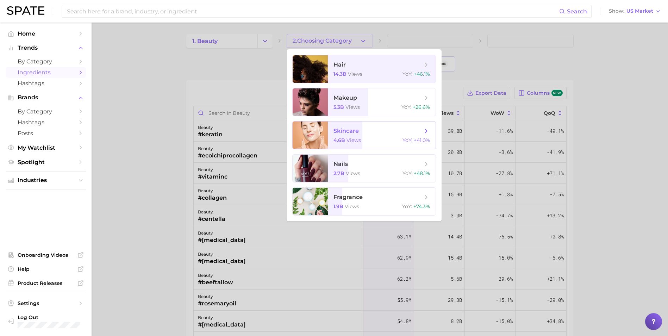
click at [391, 130] on span "skincare" at bounding box center [378, 131] width 89 height 8
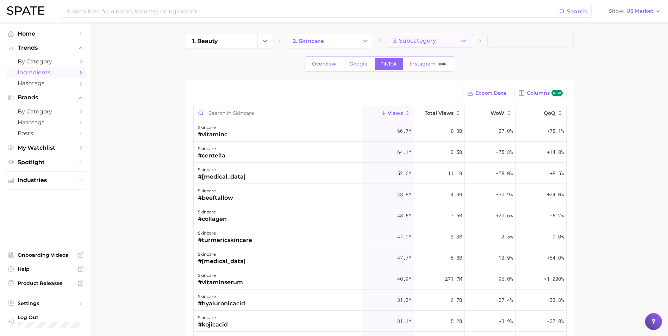
click at [416, 41] on span "3. Subcategory" at bounding box center [414, 41] width 43 height 6
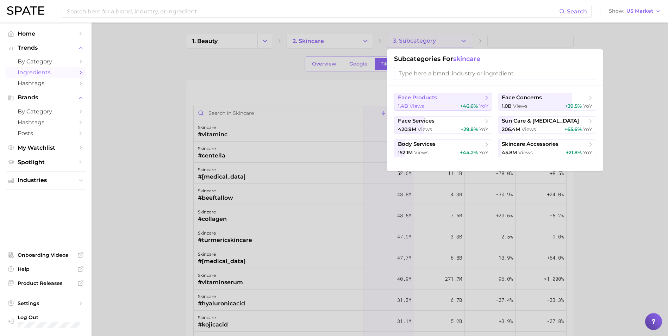
click at [418, 106] on span "views" at bounding box center [417, 106] width 14 height 6
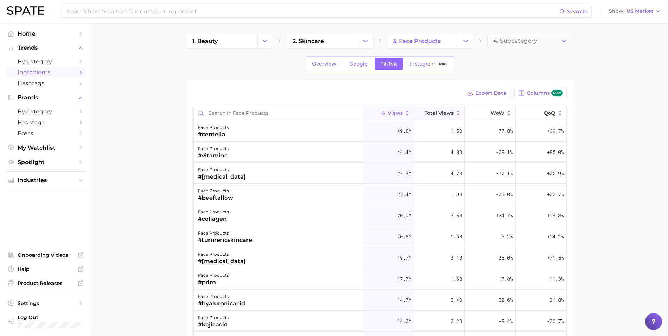
click at [437, 114] on span "Total Views" at bounding box center [439, 113] width 29 height 6
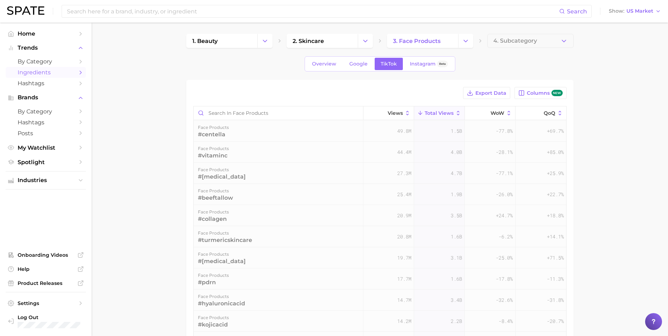
click at [436, 113] on span "Total Views" at bounding box center [439, 113] width 29 height 6
click at [448, 114] on icon at bounding box center [486, 113] width 6 height 6
click at [448, 112] on span "QoQ" at bounding box center [550, 113] width 12 height 6
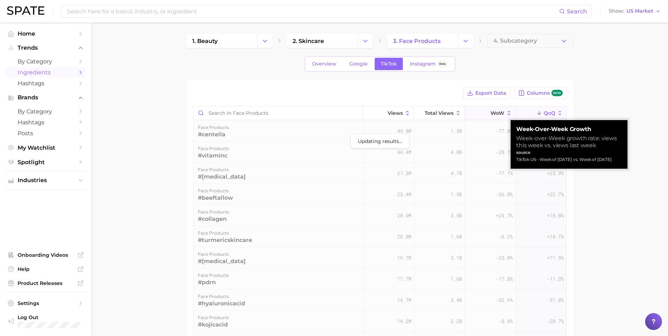
click at [448, 110] on span "QoQ" at bounding box center [550, 113] width 12 height 6
click at [448, 114] on span "QoQ" at bounding box center [550, 113] width 12 height 6
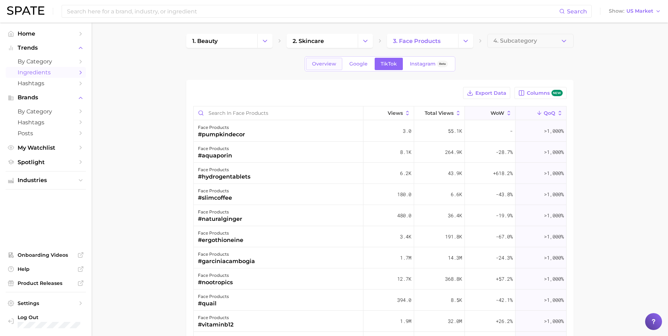
click at [325, 62] on span "Overview" at bounding box center [324, 64] width 24 height 6
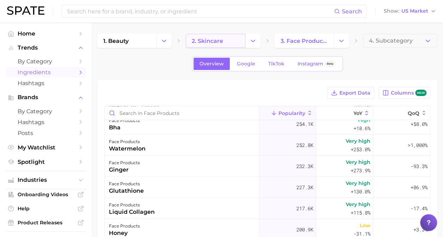
scroll to position [704, 0]
click at [43, 152] on link "My Watchlist" at bounding box center [46, 147] width 80 height 11
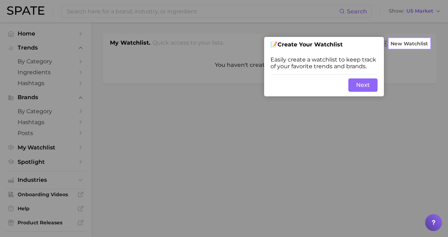
click at [356, 88] on button "Next" at bounding box center [362, 85] width 29 height 13
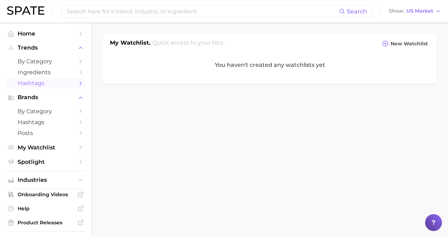
click at [25, 81] on span "Hashtags" at bounding box center [46, 83] width 56 height 7
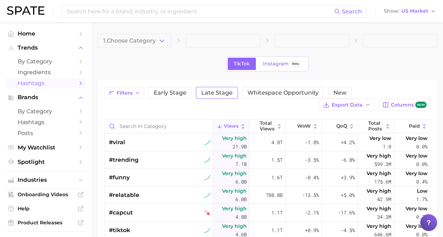
click at [225, 92] on span "Late Stage" at bounding box center [216, 93] width 31 height 6
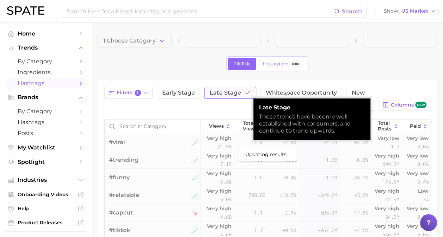
click at [225, 92] on span "Late Stage" at bounding box center [225, 93] width 31 height 6
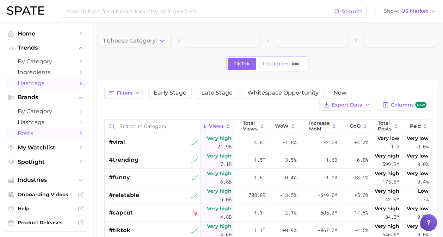
click at [39, 130] on span "Posts" at bounding box center [46, 133] width 56 height 7
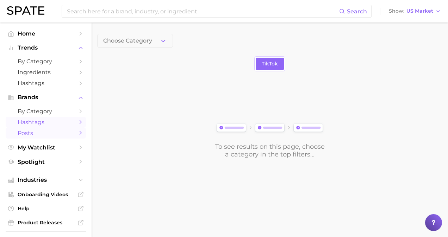
click at [40, 119] on link "Hashtags" at bounding box center [46, 122] width 80 height 11
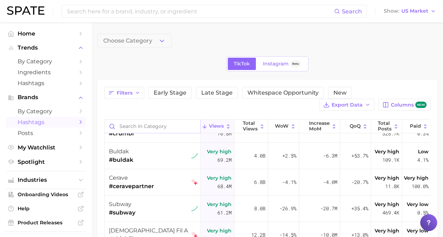
scroll to position [211, 0]
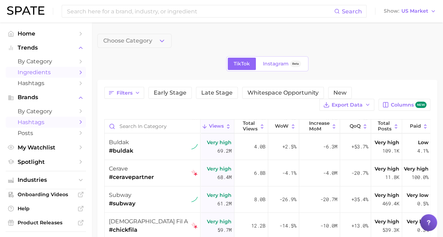
click at [58, 74] on span "Ingredients" at bounding box center [46, 72] width 56 height 7
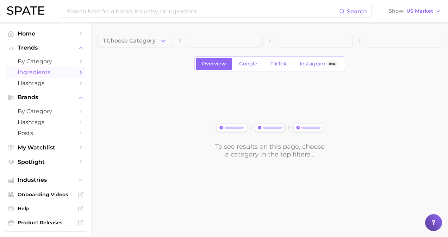
click at [158, 42] on button "1. Choose Category" at bounding box center [135, 41] width 76 height 14
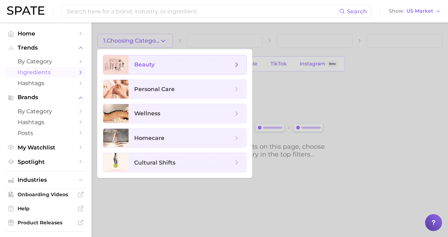
click at [156, 66] on span "beauty" at bounding box center [183, 65] width 99 height 8
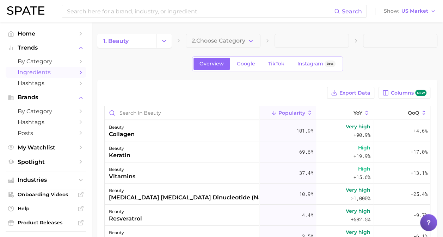
click at [233, 44] on span "2. Choose Category" at bounding box center [219, 41] width 54 height 6
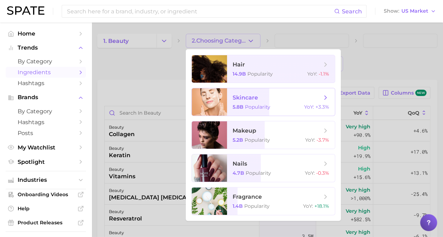
click at [278, 106] on div "5.8b Popularity YoY : +3.3%" at bounding box center [280, 107] width 97 height 6
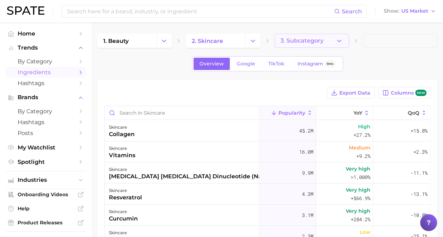
click at [296, 47] on button "3. Subcategory" at bounding box center [311, 41] width 74 height 14
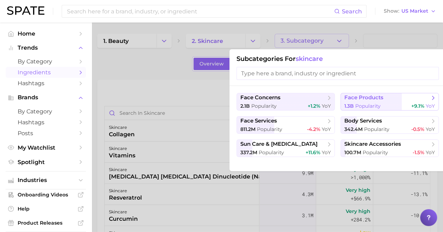
click at [354, 95] on span "face products" at bounding box center [363, 97] width 39 height 7
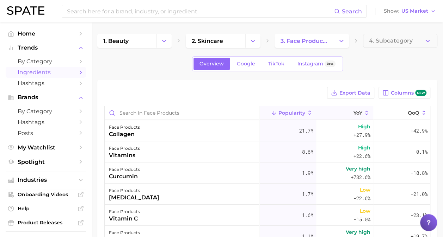
click at [331, 113] on button "YoY" at bounding box center [344, 113] width 57 height 14
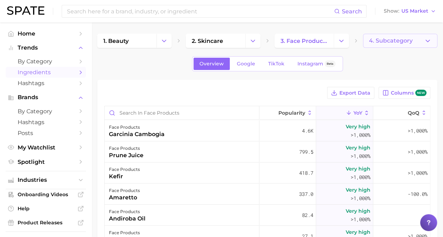
click at [376, 43] on span "4. Subcategory" at bounding box center [391, 41] width 44 height 6
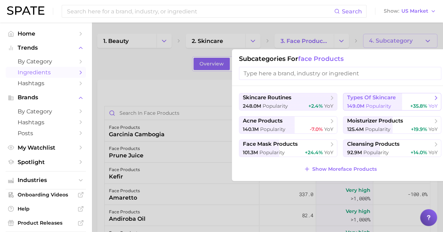
click at [366, 98] on span "types of skincare" at bounding box center [371, 97] width 49 height 7
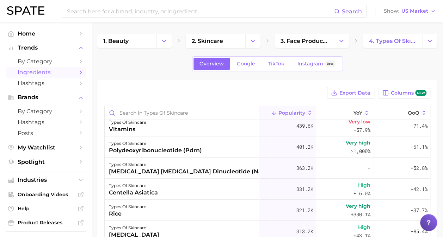
scroll to position [35, 0]
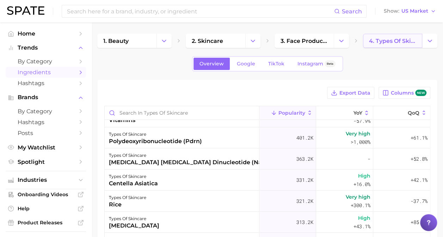
click at [388, 44] on span "4. types of skincare" at bounding box center [392, 41] width 47 height 7
click at [428, 43] on icon "Change Category" at bounding box center [429, 40] width 7 height 7
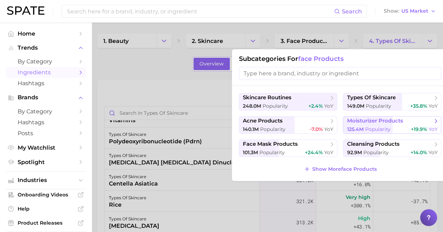
click at [371, 116] on button "moisturizer products 125.4m Popularity +19.9% YoY" at bounding box center [392, 125] width 98 height 18
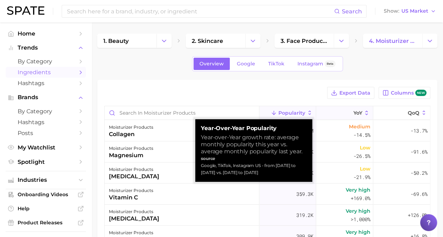
click at [353, 110] on span "YoY" at bounding box center [357, 113] width 9 height 6
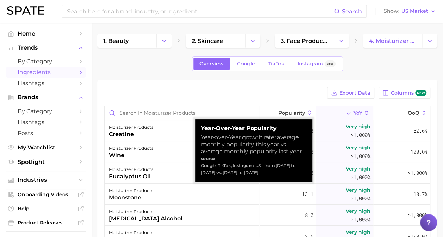
click at [355, 108] on button "YoY" at bounding box center [344, 113] width 57 height 14
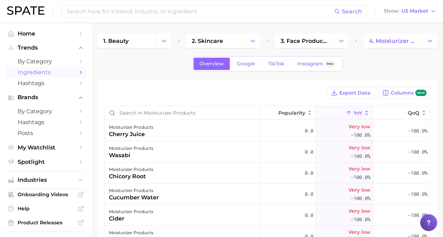
click at [181, 88] on div "Export Data Columns new" at bounding box center [267, 93] width 326 height 12
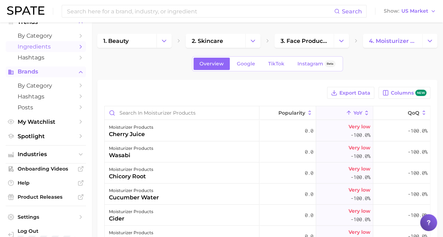
scroll to position [35, 0]
